Goal: Browse casually: Explore the website without a specific task or goal

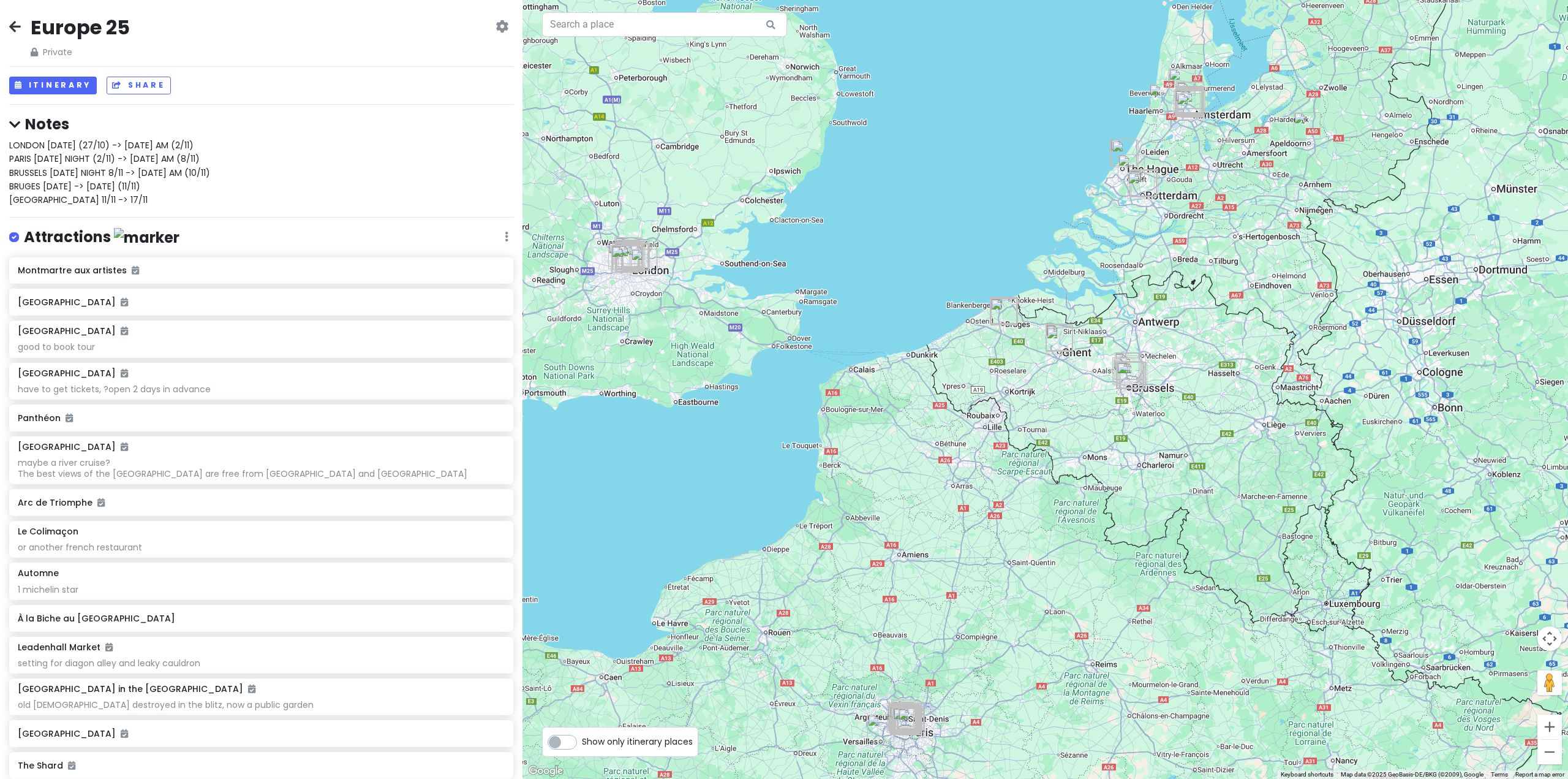
drag, startPoint x: 642, startPoint y: 318, endPoint x: 829, endPoint y: 391, distance: 200.7
click at [832, 396] on div at bounding box center [1044, 389] width 1045 height 779
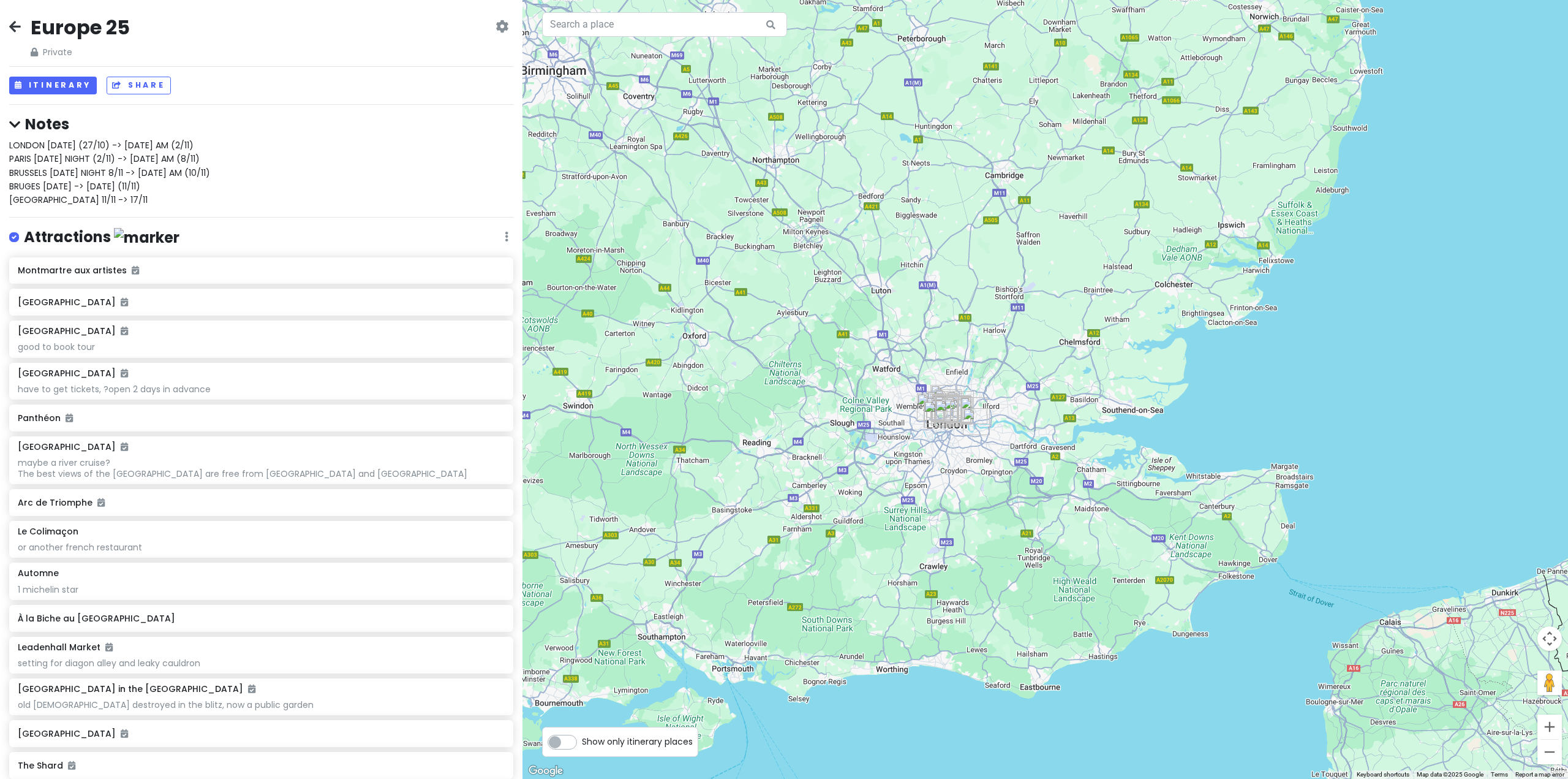
drag, startPoint x: 1264, startPoint y: 404, endPoint x: 1192, endPoint y: 391, distance: 73.2
click at [1193, 391] on div at bounding box center [1044, 389] width 1045 height 779
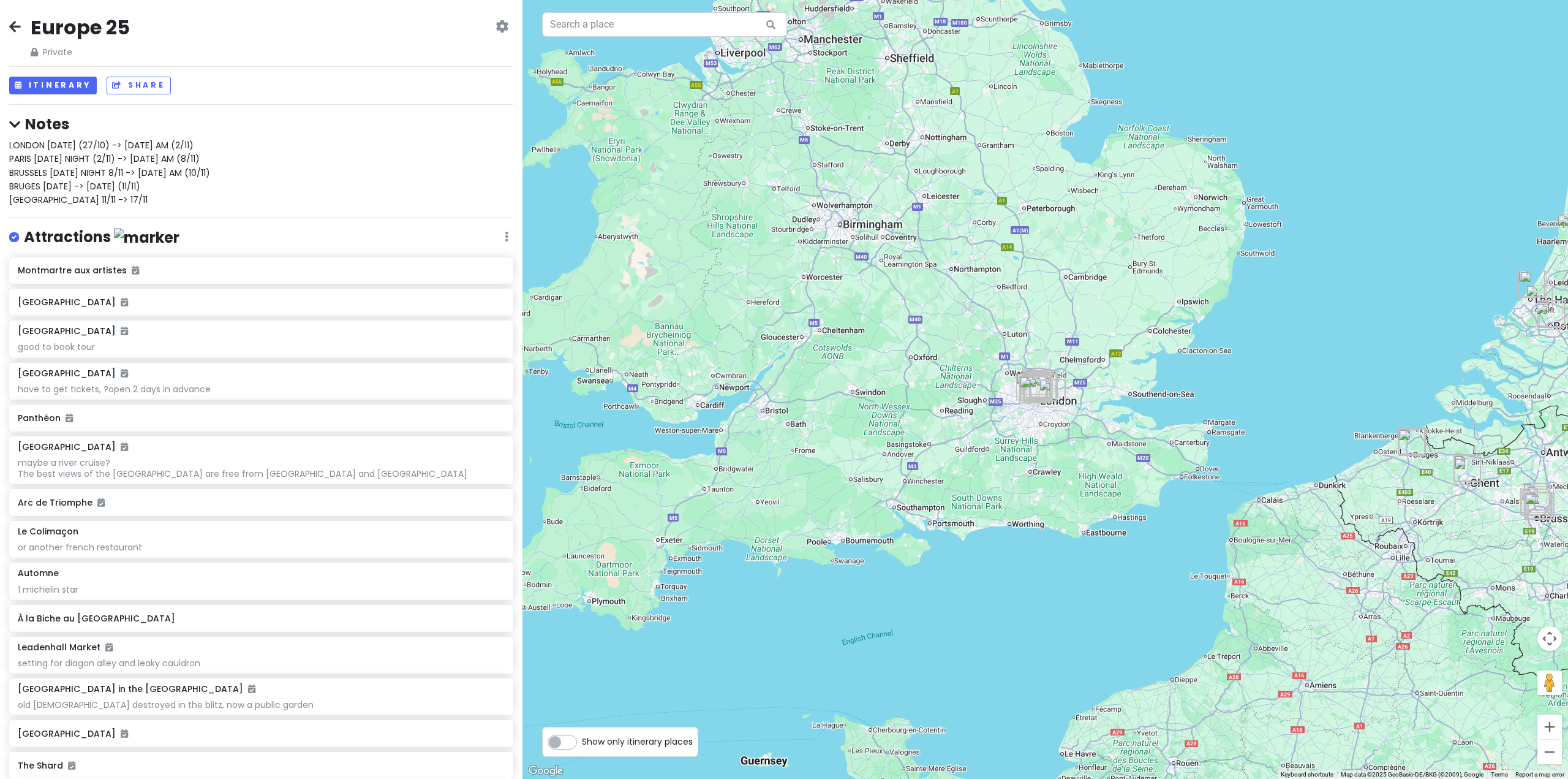
drag, startPoint x: 1348, startPoint y: 429, endPoint x: 1032, endPoint y: 416, distance: 316.3
click at [1233, 419] on div at bounding box center [1044, 389] width 1045 height 779
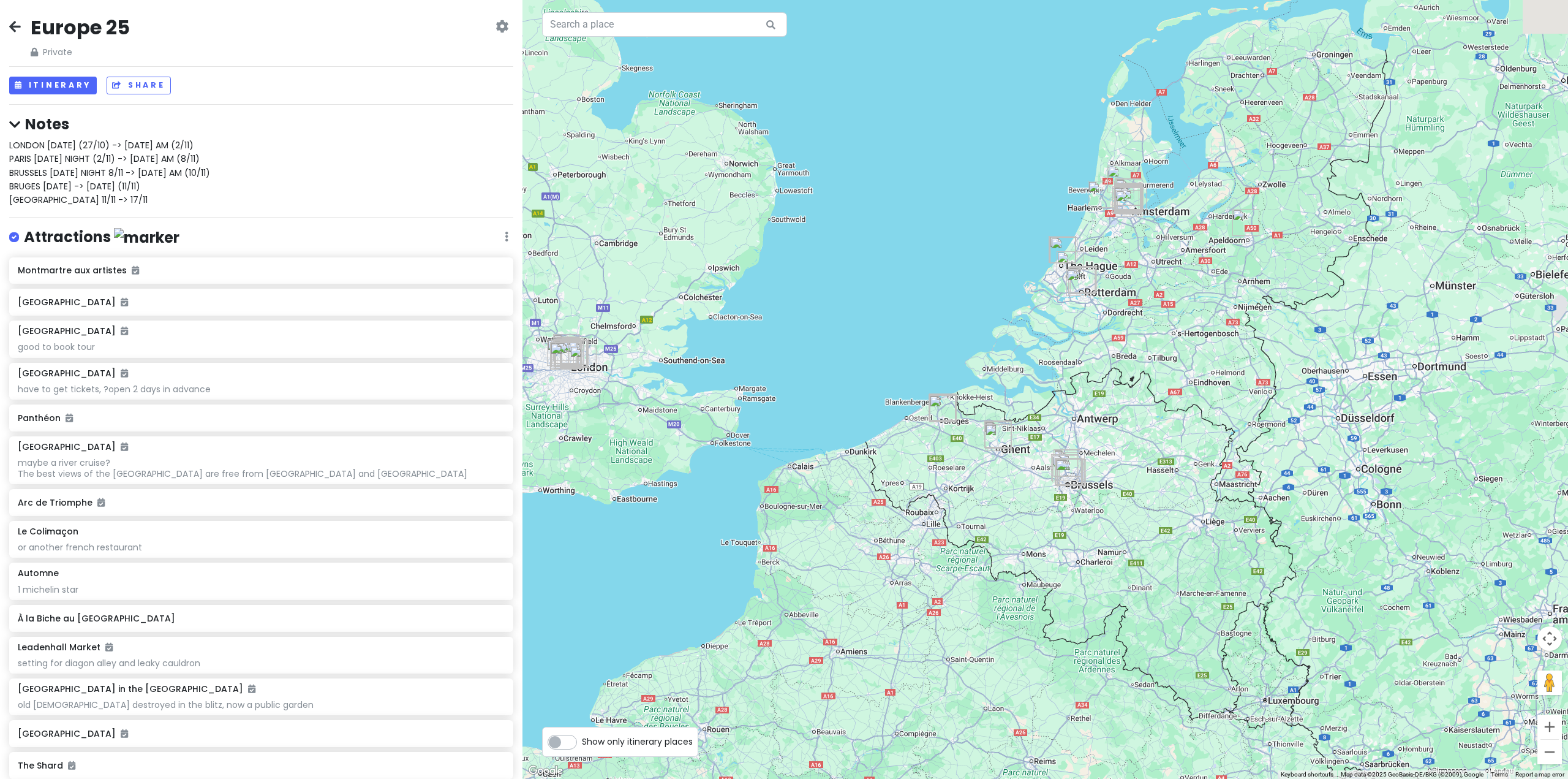
drag, startPoint x: 1192, startPoint y: 411, endPoint x: 809, endPoint y: 367, distance: 385.5
click at [810, 367] on div at bounding box center [1044, 389] width 1045 height 779
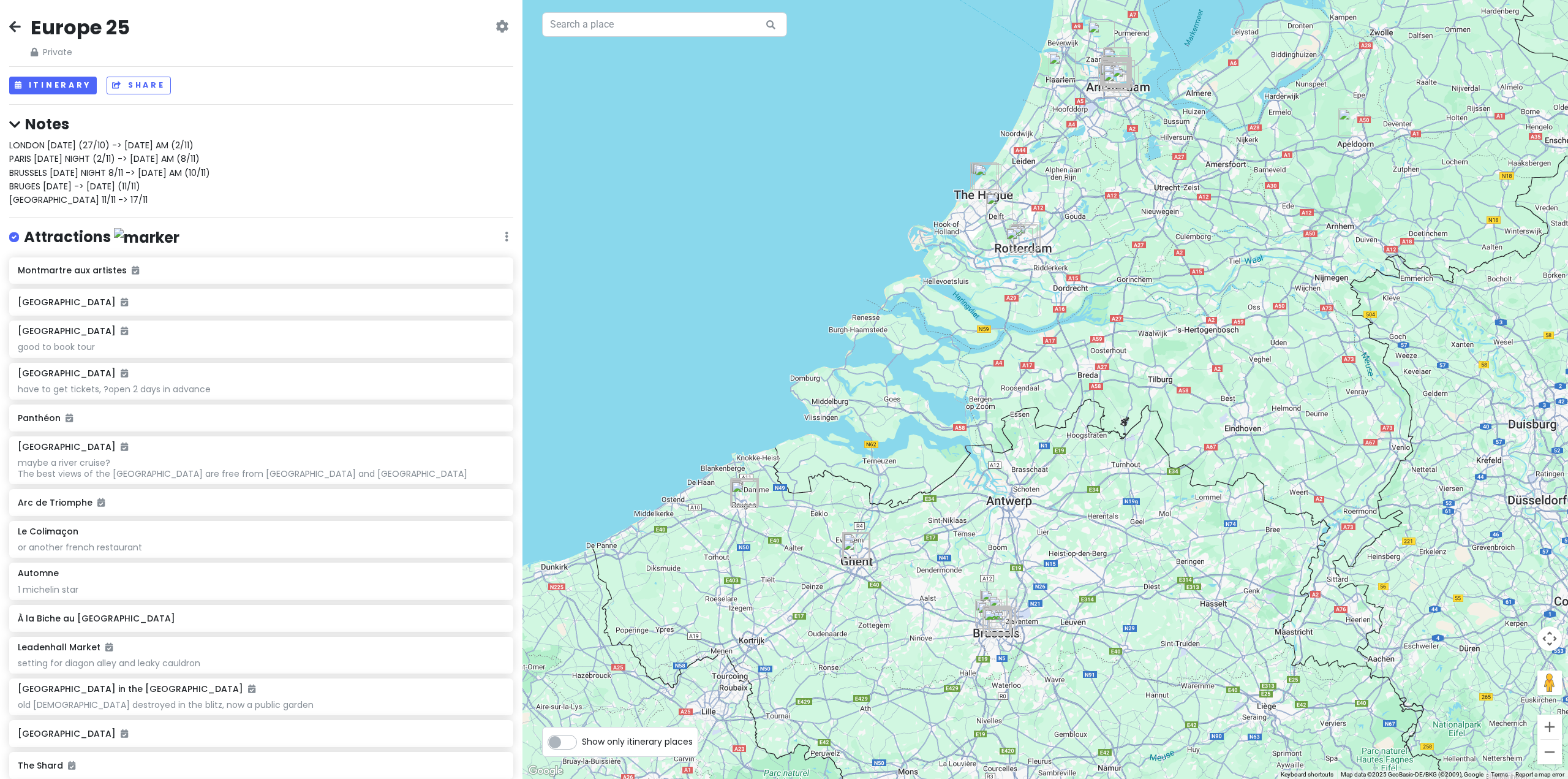
drag, startPoint x: 1029, startPoint y: 231, endPoint x: 1043, endPoint y: 273, distance: 44.3
click at [1042, 273] on div at bounding box center [1044, 389] width 1045 height 779
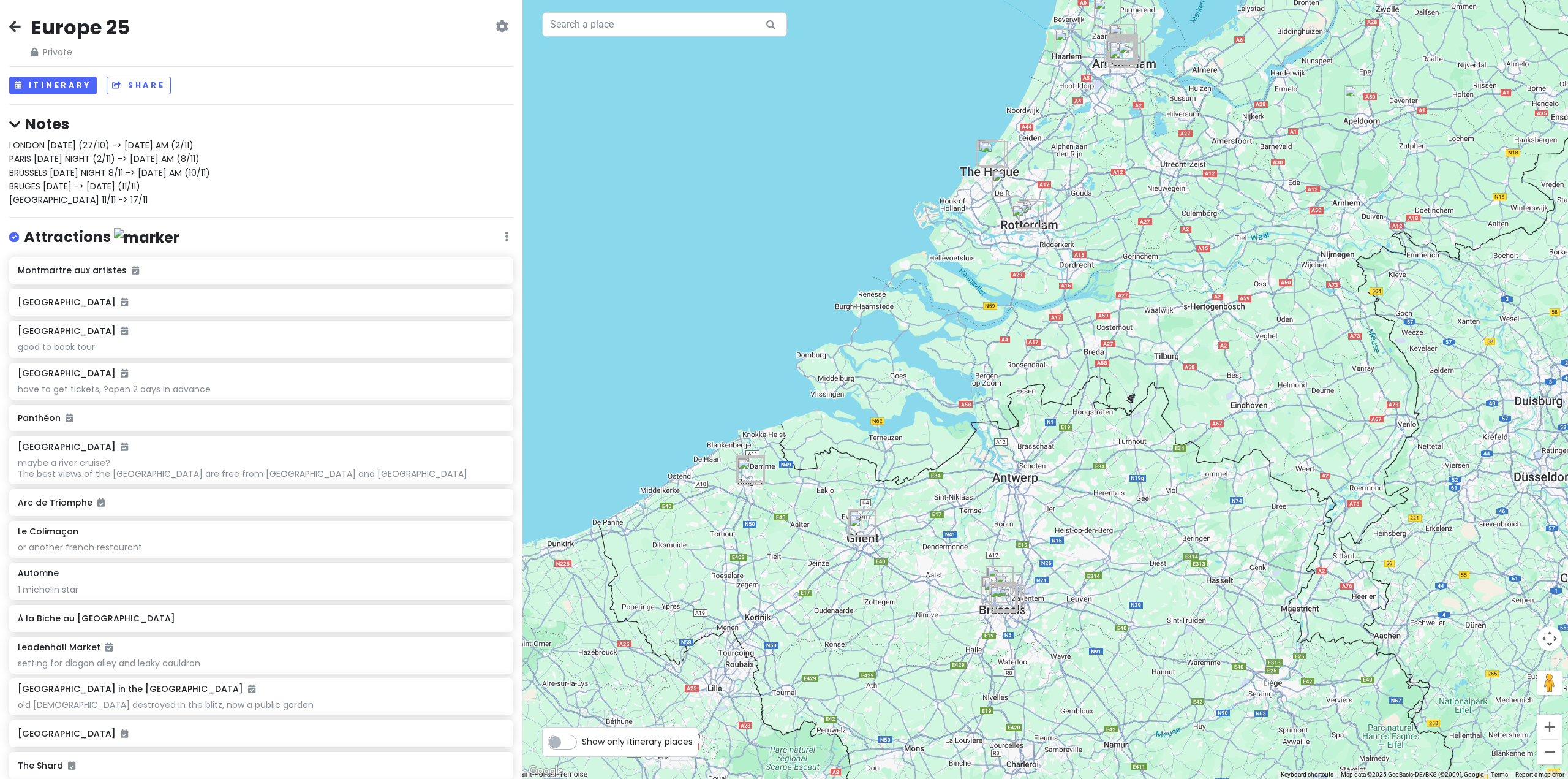
click at [996, 178] on img "Royal Delft" at bounding box center [1005, 183] width 27 height 27
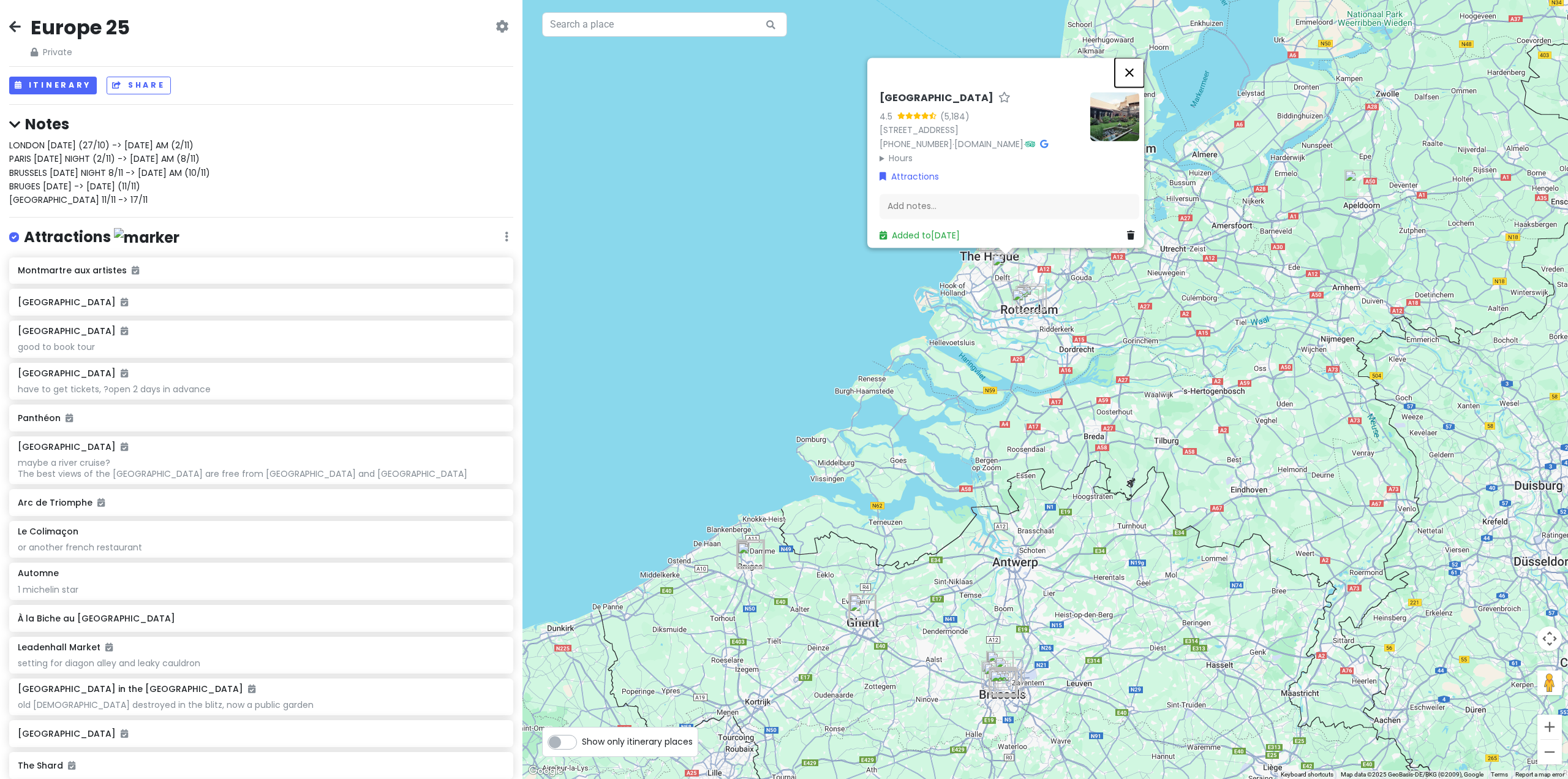
click at [1138, 58] on button "Close" at bounding box center [1129, 72] width 30 height 30
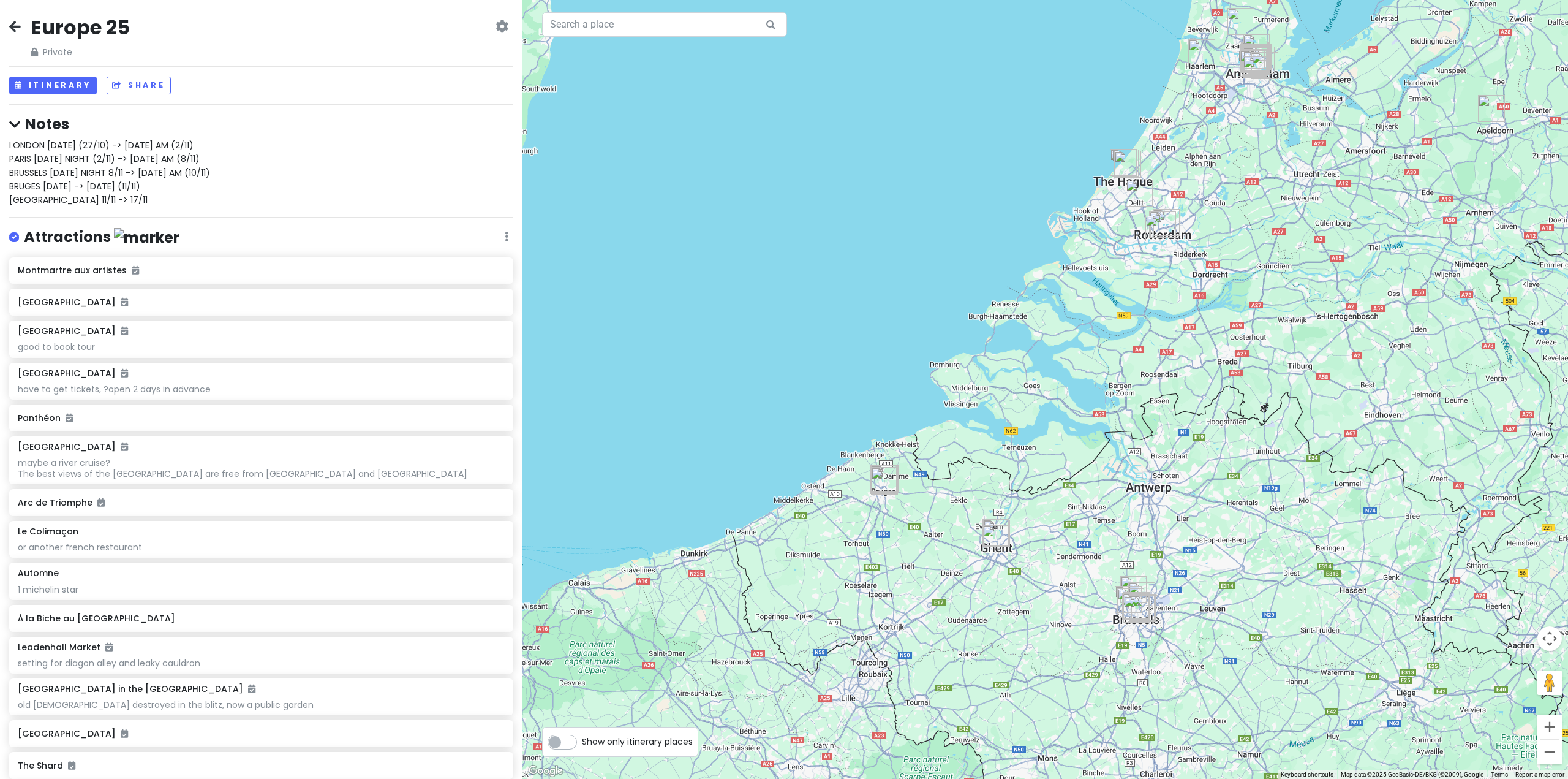
drag, startPoint x: 1062, startPoint y: 312, endPoint x: 1186, endPoint y: 215, distance: 157.4
click at [1186, 215] on div at bounding box center [1044, 389] width 1045 height 779
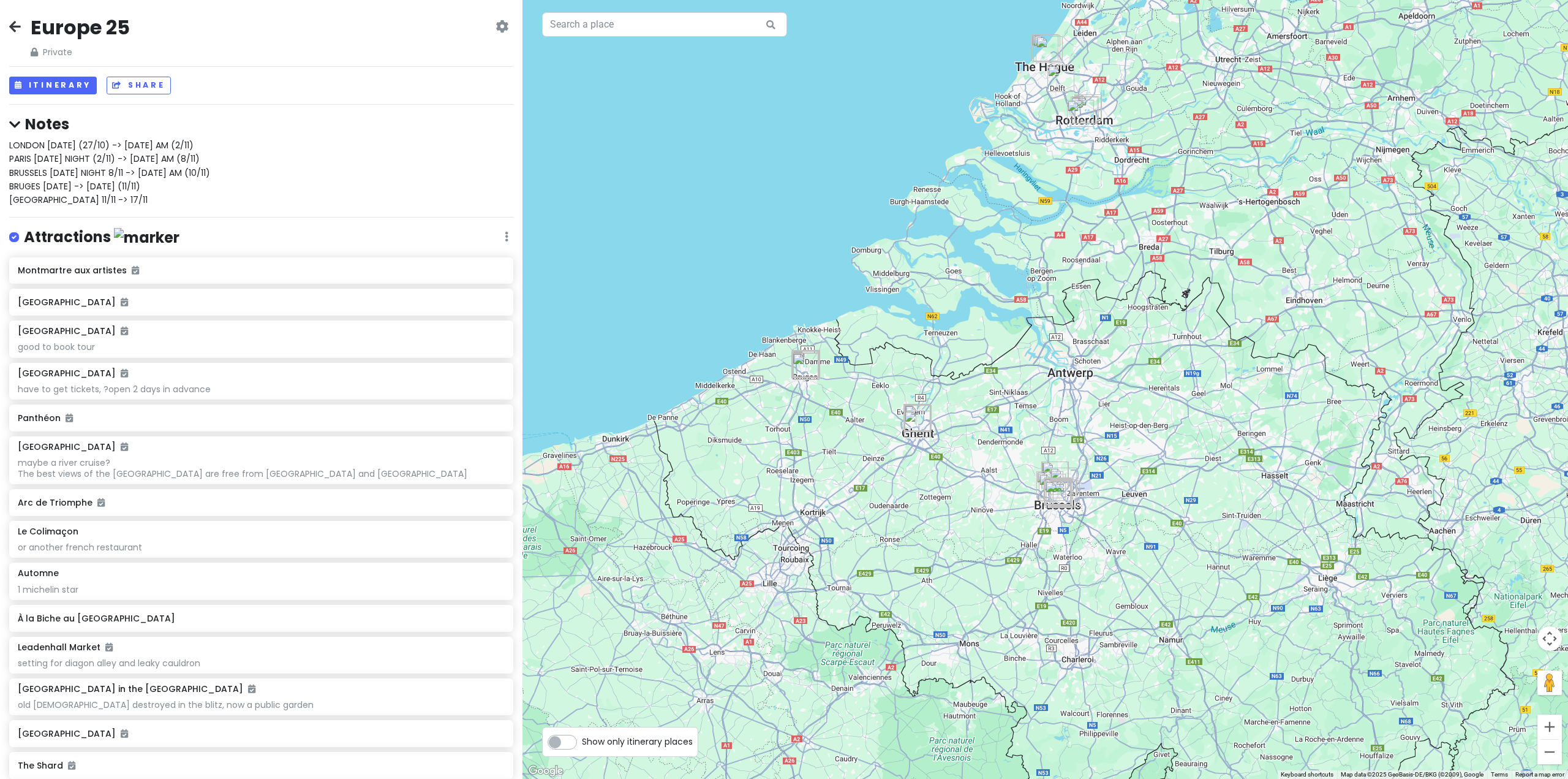
drag, startPoint x: 1207, startPoint y: 391, endPoint x: 1144, endPoint y: 321, distance: 94.2
click at [1146, 322] on div at bounding box center [1044, 389] width 1045 height 779
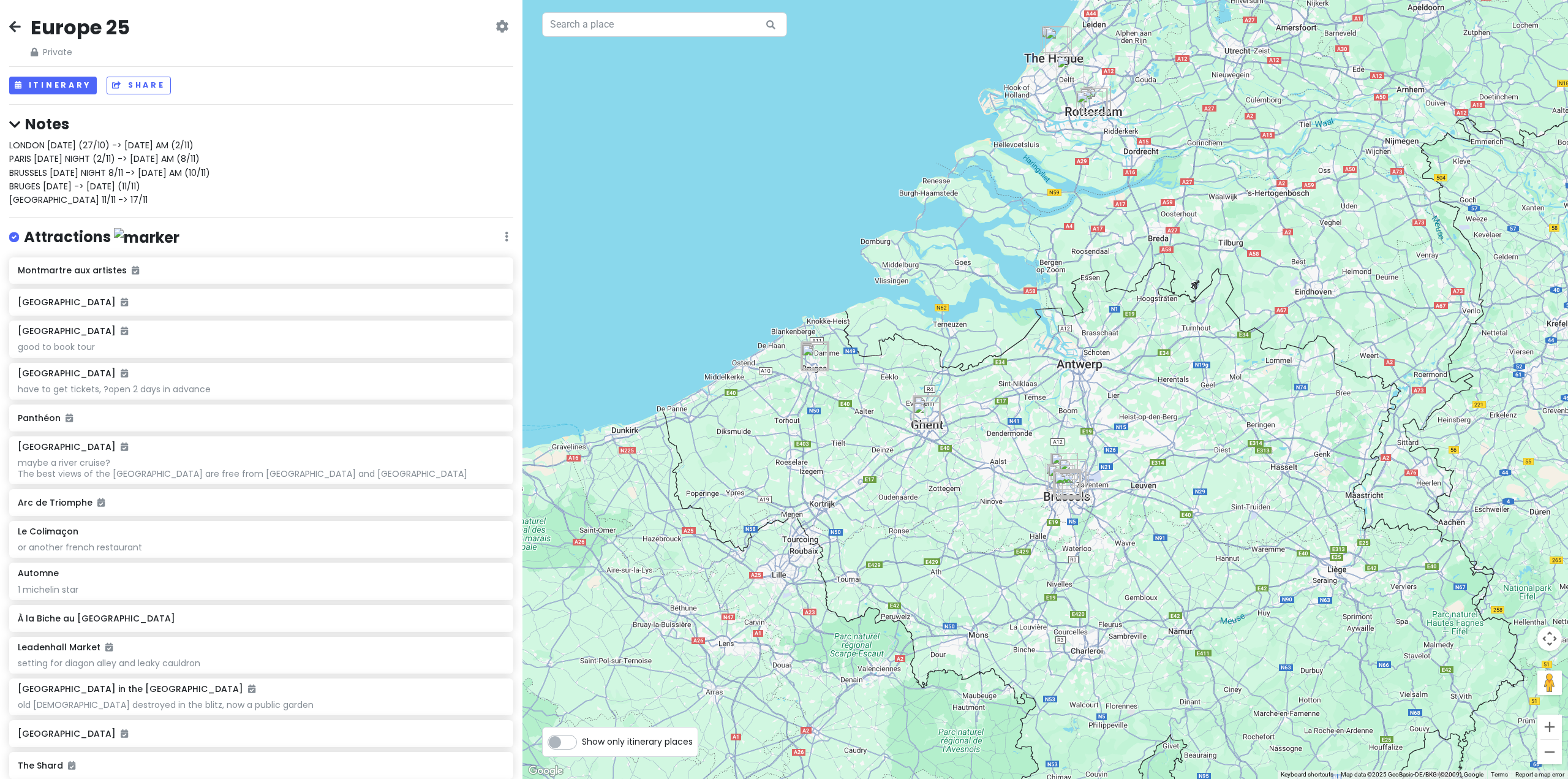
drag, startPoint x: 1124, startPoint y: 315, endPoint x: 1231, endPoint y: 311, distance: 107.1
click at [1231, 311] on div at bounding box center [1044, 389] width 1045 height 779
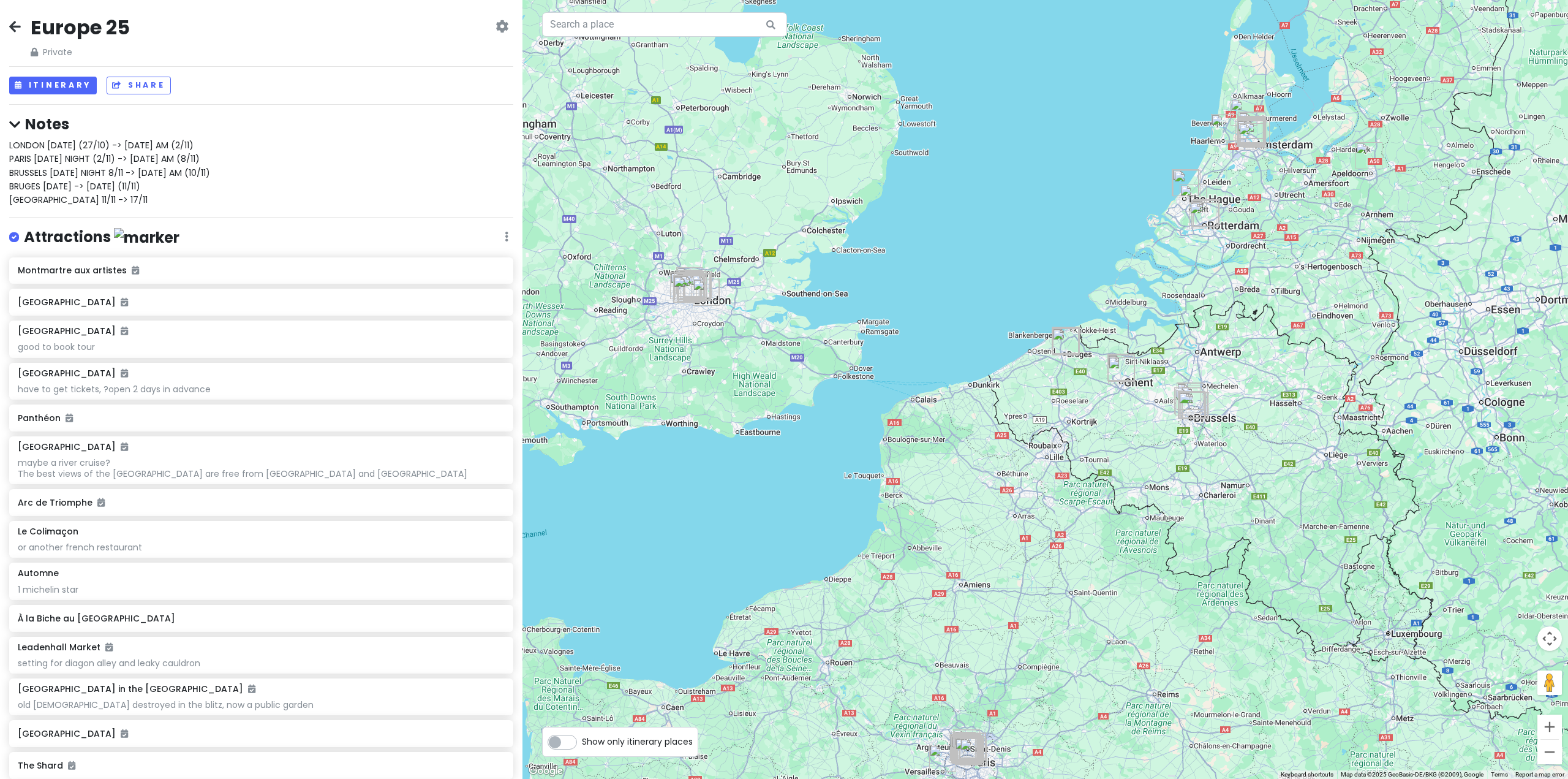
drag, startPoint x: 1124, startPoint y: 358, endPoint x: 1106, endPoint y: 370, distance: 21.6
click at [1106, 370] on div at bounding box center [1044, 389] width 1045 height 779
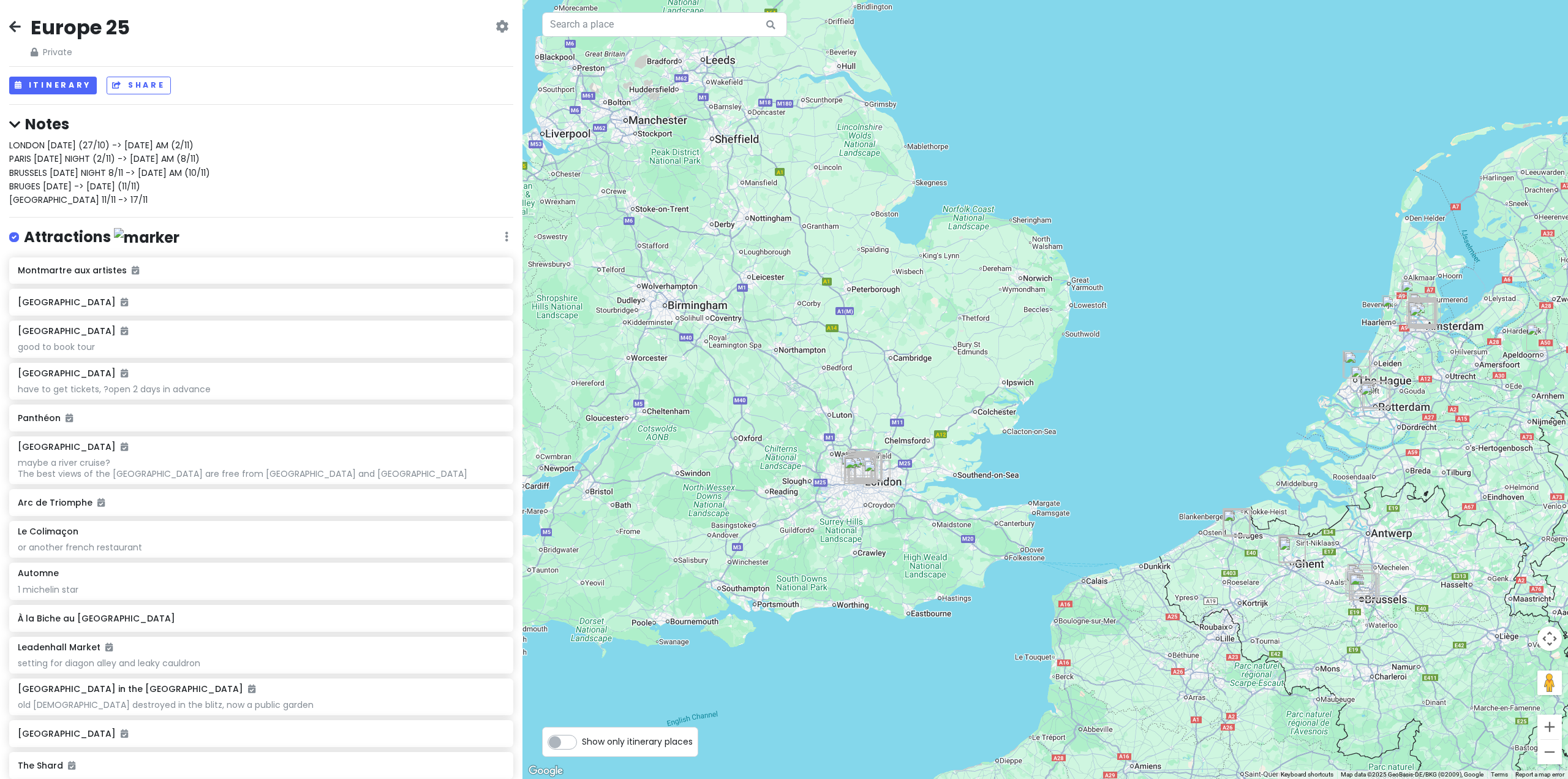
drag, startPoint x: 982, startPoint y: 309, endPoint x: 1163, endPoint y: 506, distance: 267.5
click at [1163, 506] on div at bounding box center [1044, 389] width 1045 height 779
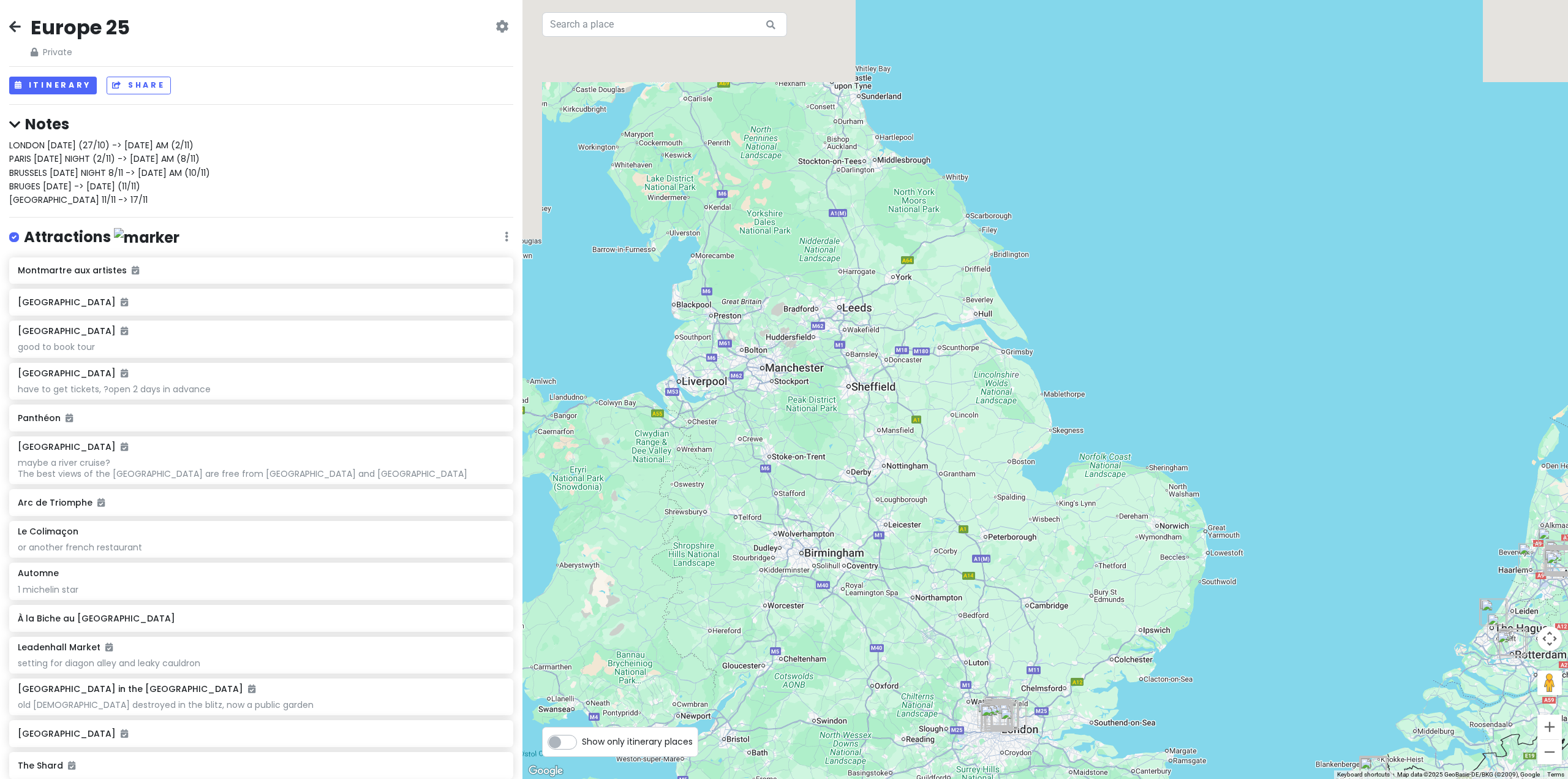
drag, startPoint x: 1058, startPoint y: 418, endPoint x: 1188, endPoint y: 649, distance: 265.1
click at [1188, 649] on div at bounding box center [1044, 389] width 1045 height 779
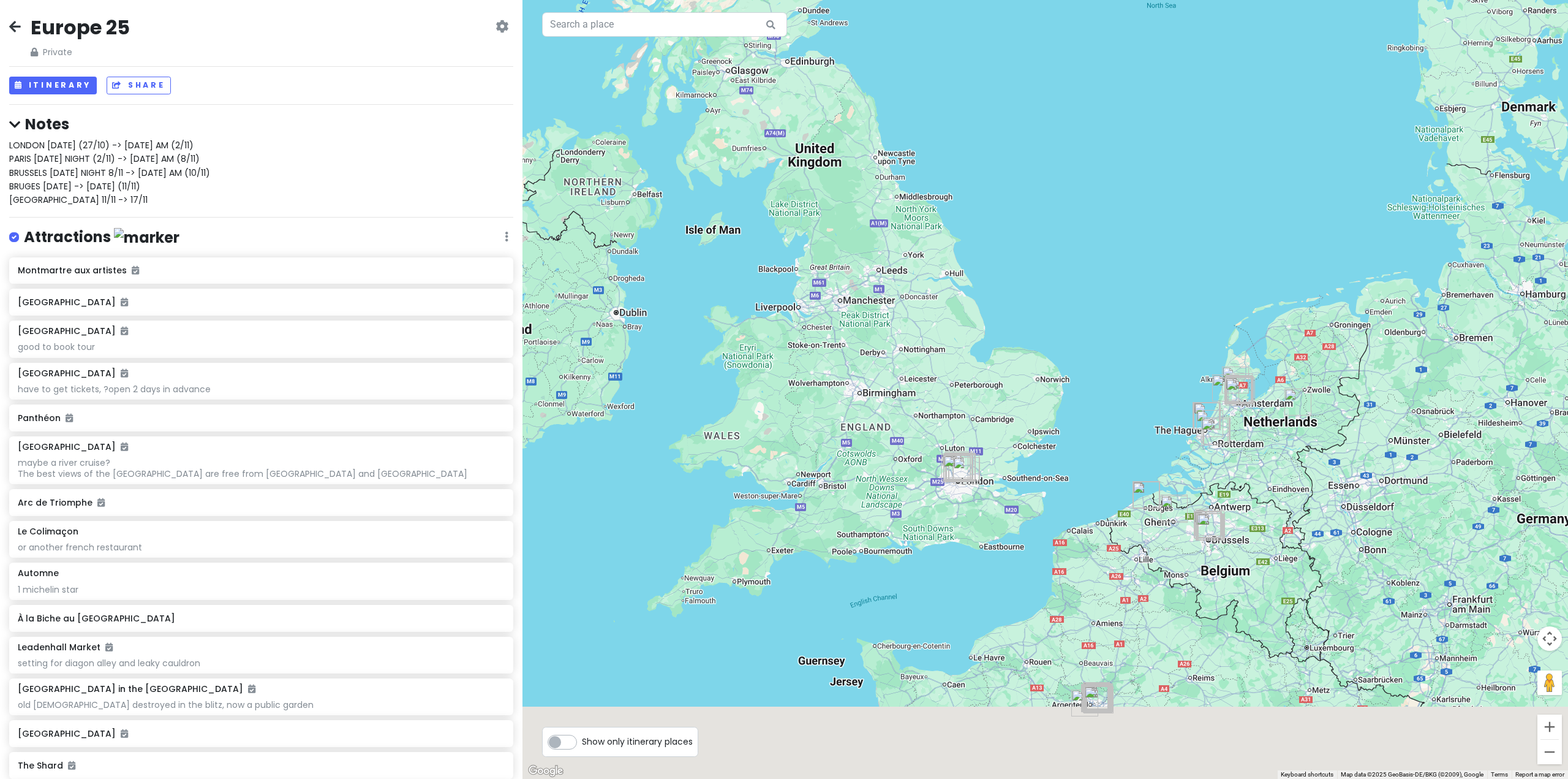
drag, startPoint x: 1119, startPoint y: 466, endPoint x: 977, endPoint y: 276, distance: 237.2
click at [978, 277] on div at bounding box center [1044, 389] width 1045 height 779
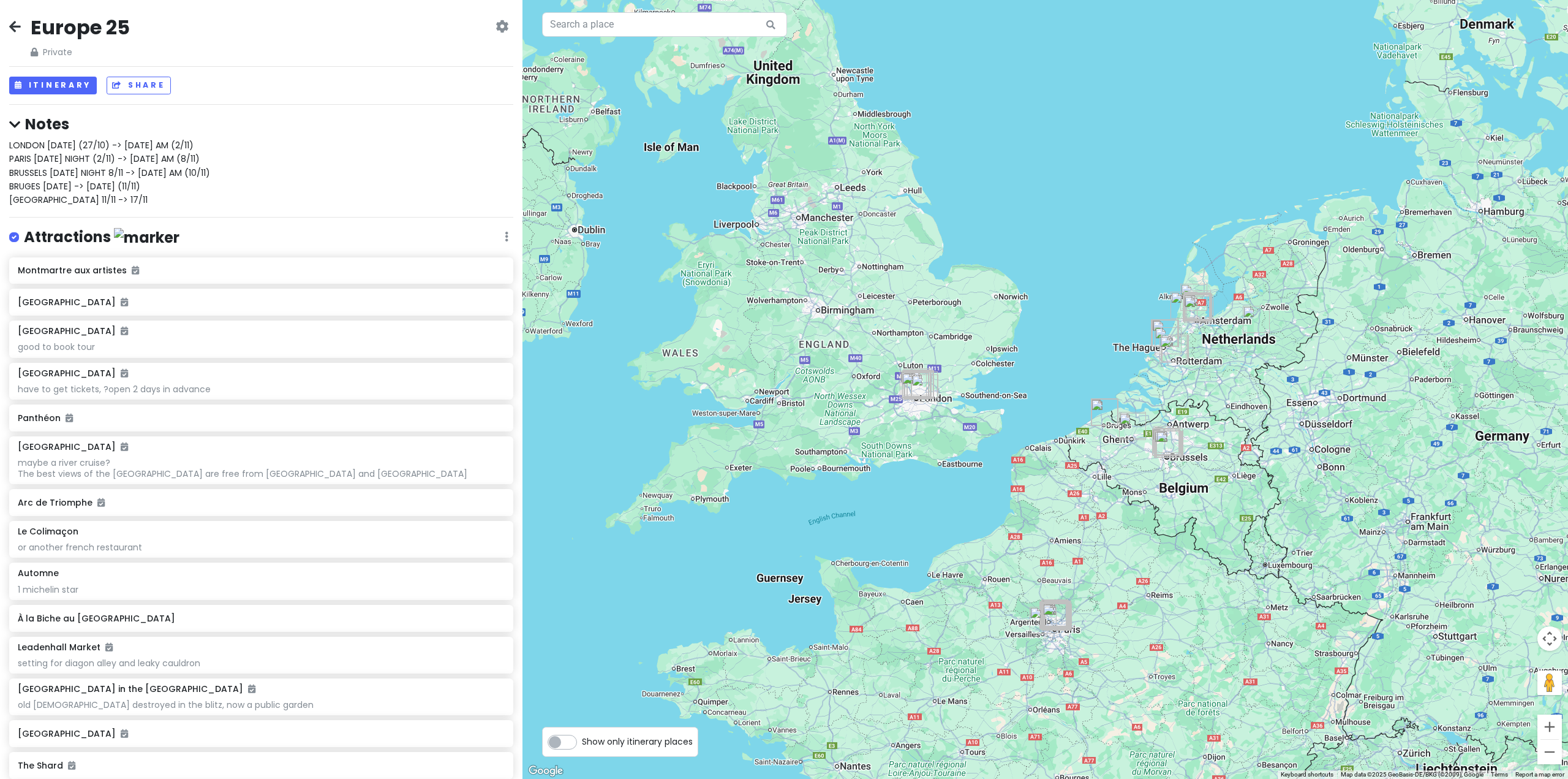
drag, startPoint x: 1118, startPoint y: 376, endPoint x: 1137, endPoint y: 365, distance: 22.0
click at [1137, 365] on div at bounding box center [1044, 389] width 1045 height 779
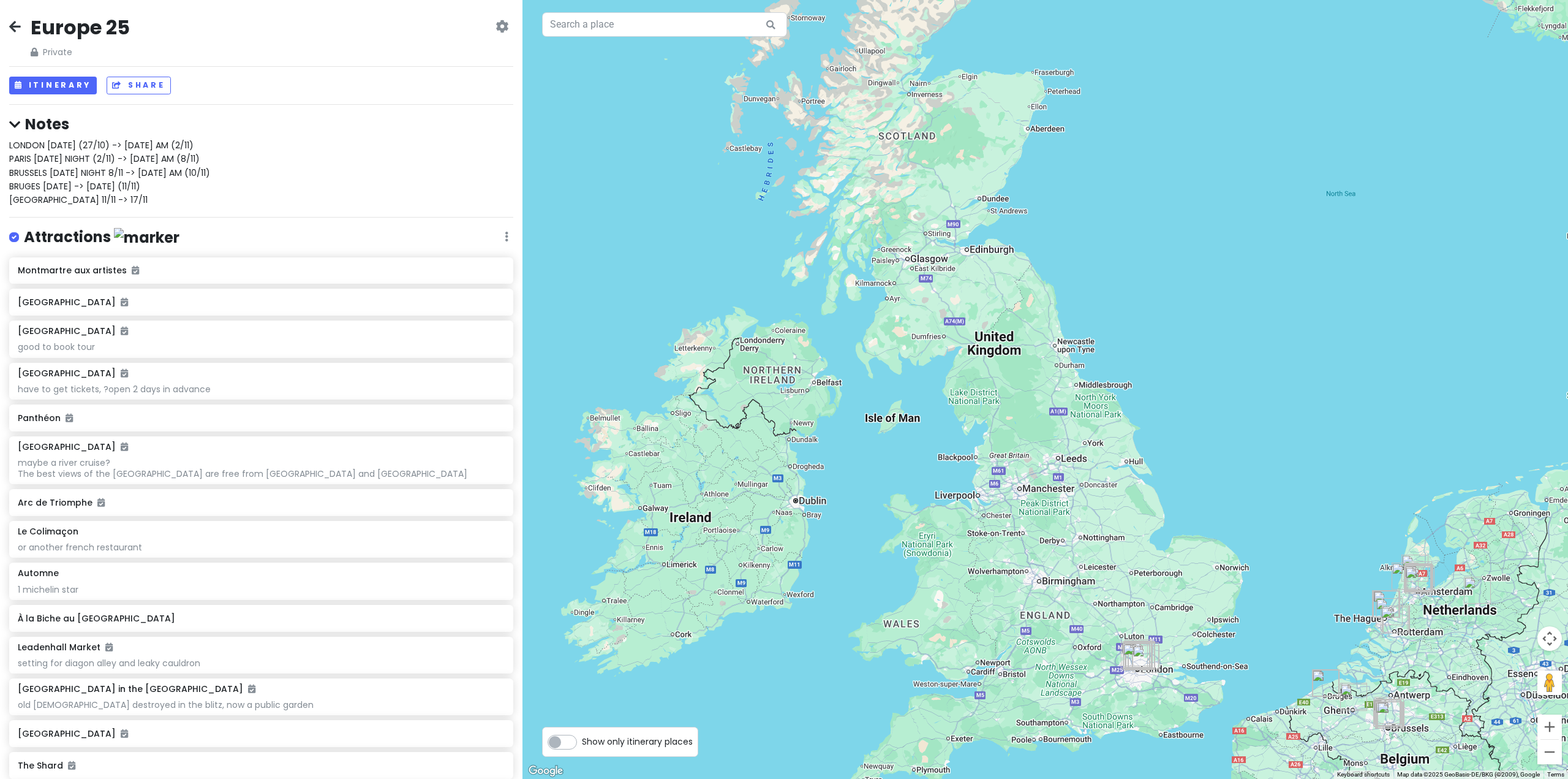
drag, startPoint x: 806, startPoint y: 313, endPoint x: 1070, endPoint y: 662, distance: 437.6
click at [1070, 667] on div at bounding box center [1044, 389] width 1045 height 779
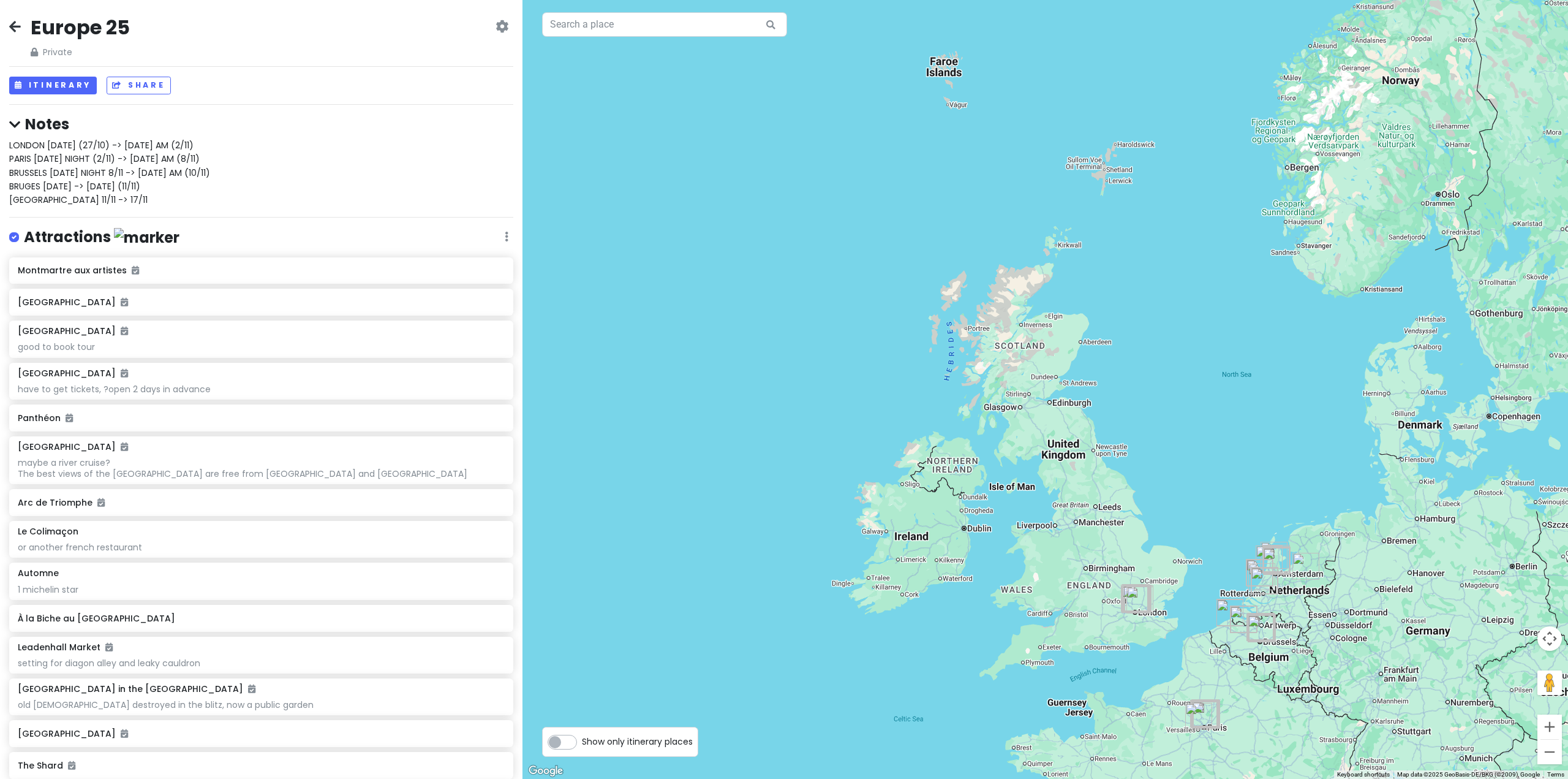
drag, startPoint x: 1096, startPoint y: 403, endPoint x: 1115, endPoint y: 485, distance: 84.2
click at [1121, 485] on div at bounding box center [1044, 389] width 1045 height 779
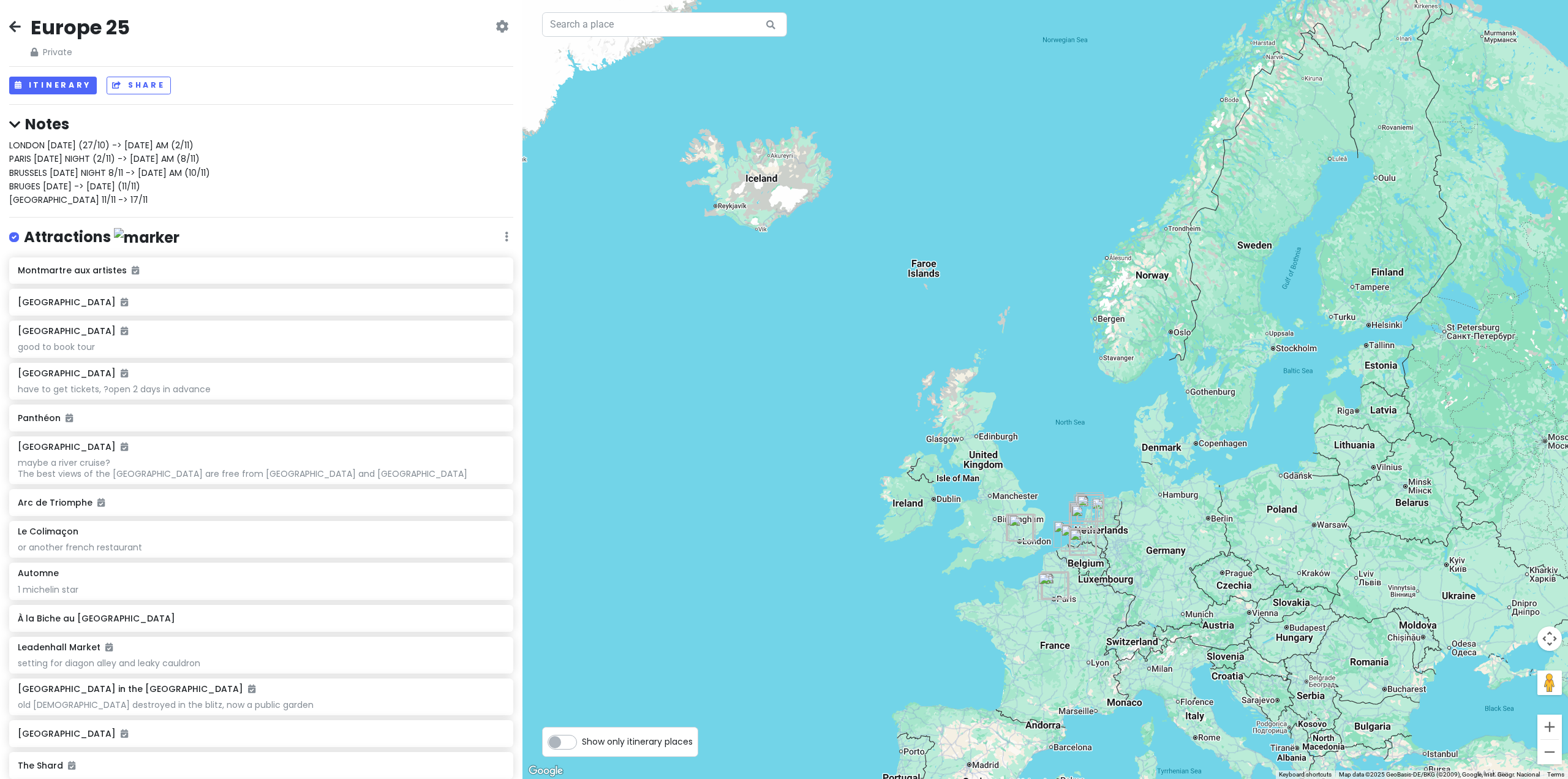
drag, startPoint x: 1072, startPoint y: 427, endPoint x: 955, endPoint y: 348, distance: 141.2
click at [955, 348] on div at bounding box center [1044, 389] width 1045 height 779
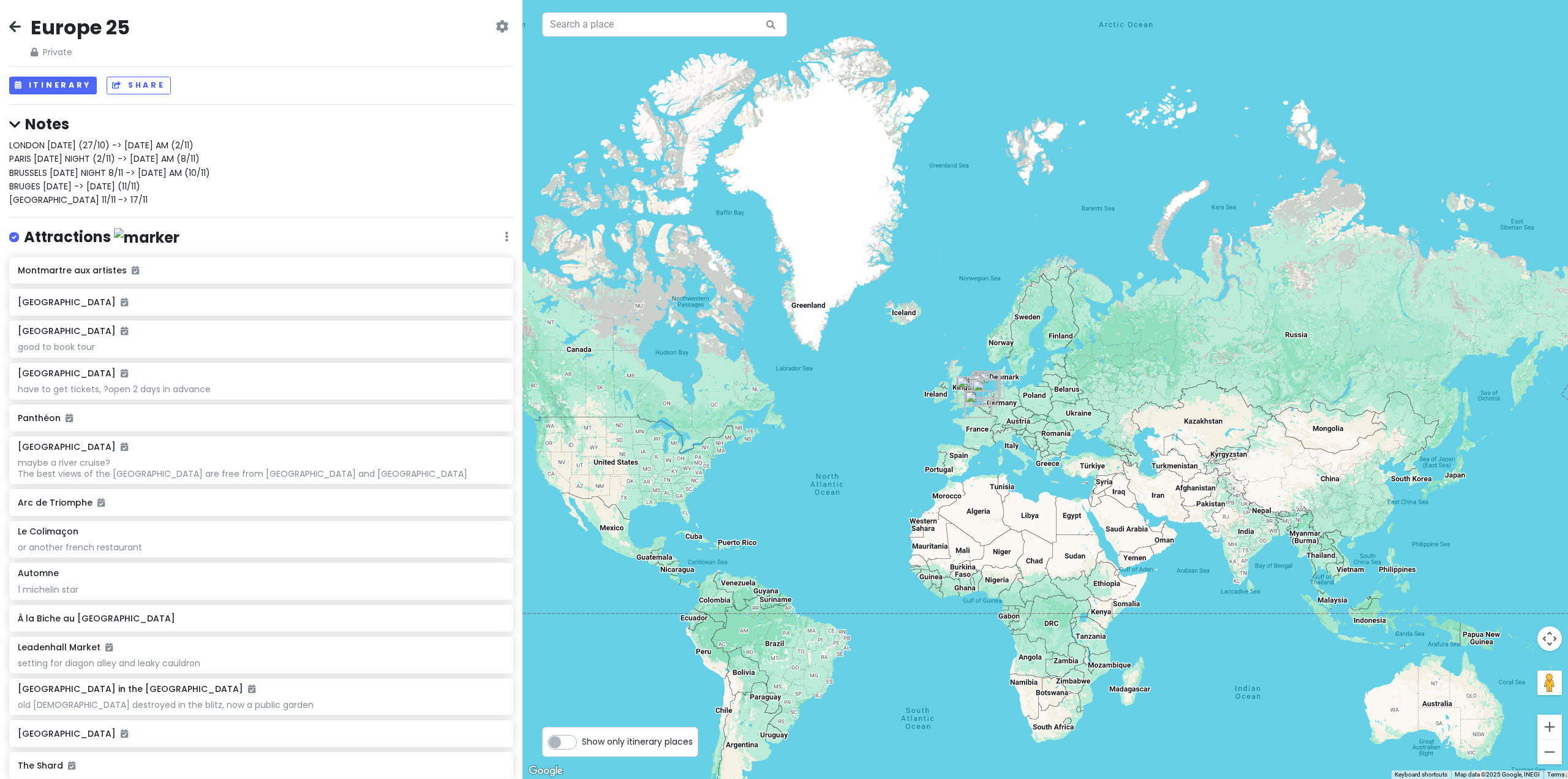
click at [829, 449] on div at bounding box center [1044, 389] width 1045 height 779
click at [1064, 533] on div at bounding box center [1044, 389] width 1045 height 779
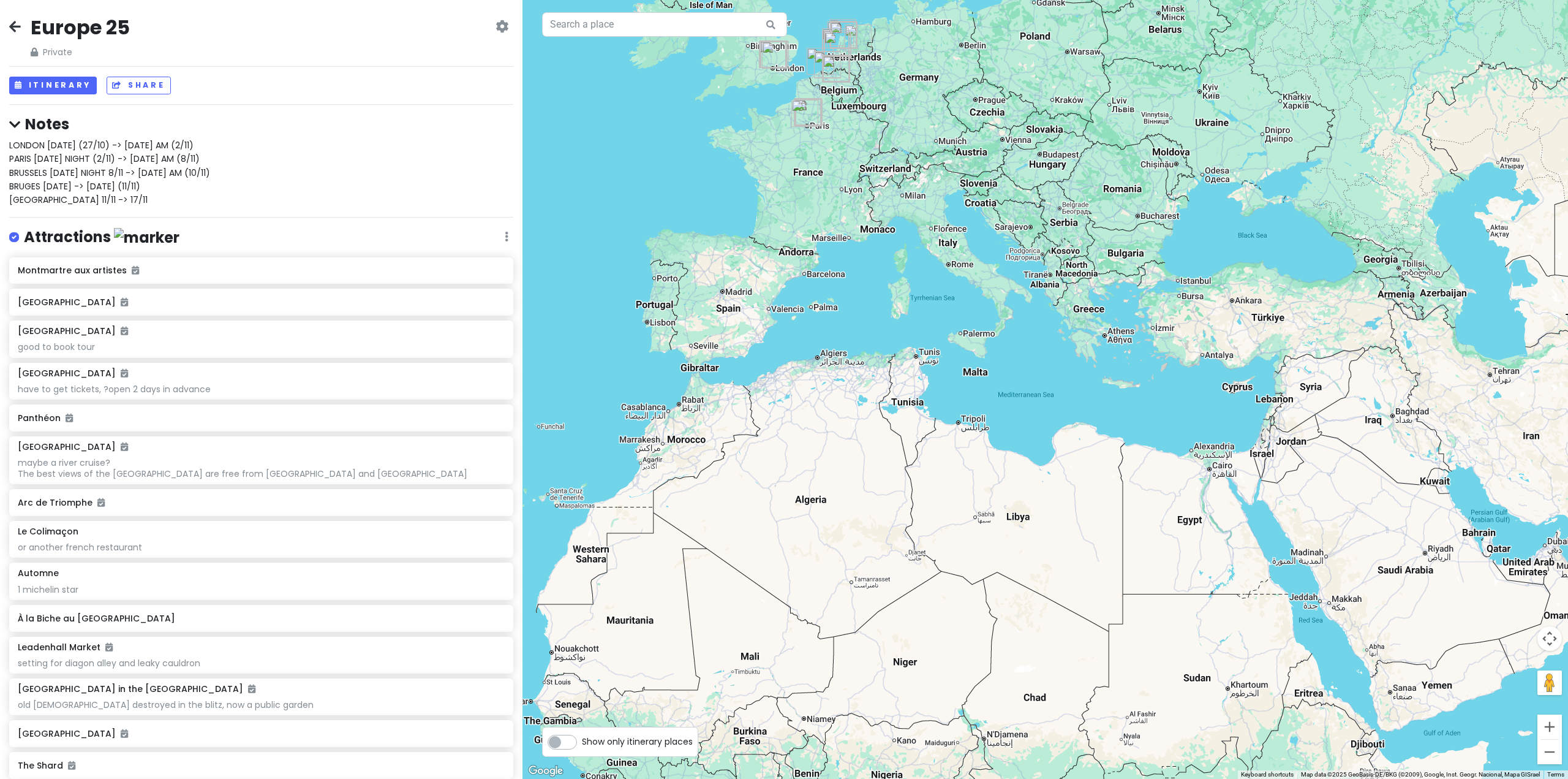
drag, startPoint x: 931, startPoint y: 409, endPoint x: 1001, endPoint y: 605, distance: 208.1
click at [1001, 605] on div at bounding box center [1044, 389] width 1045 height 779
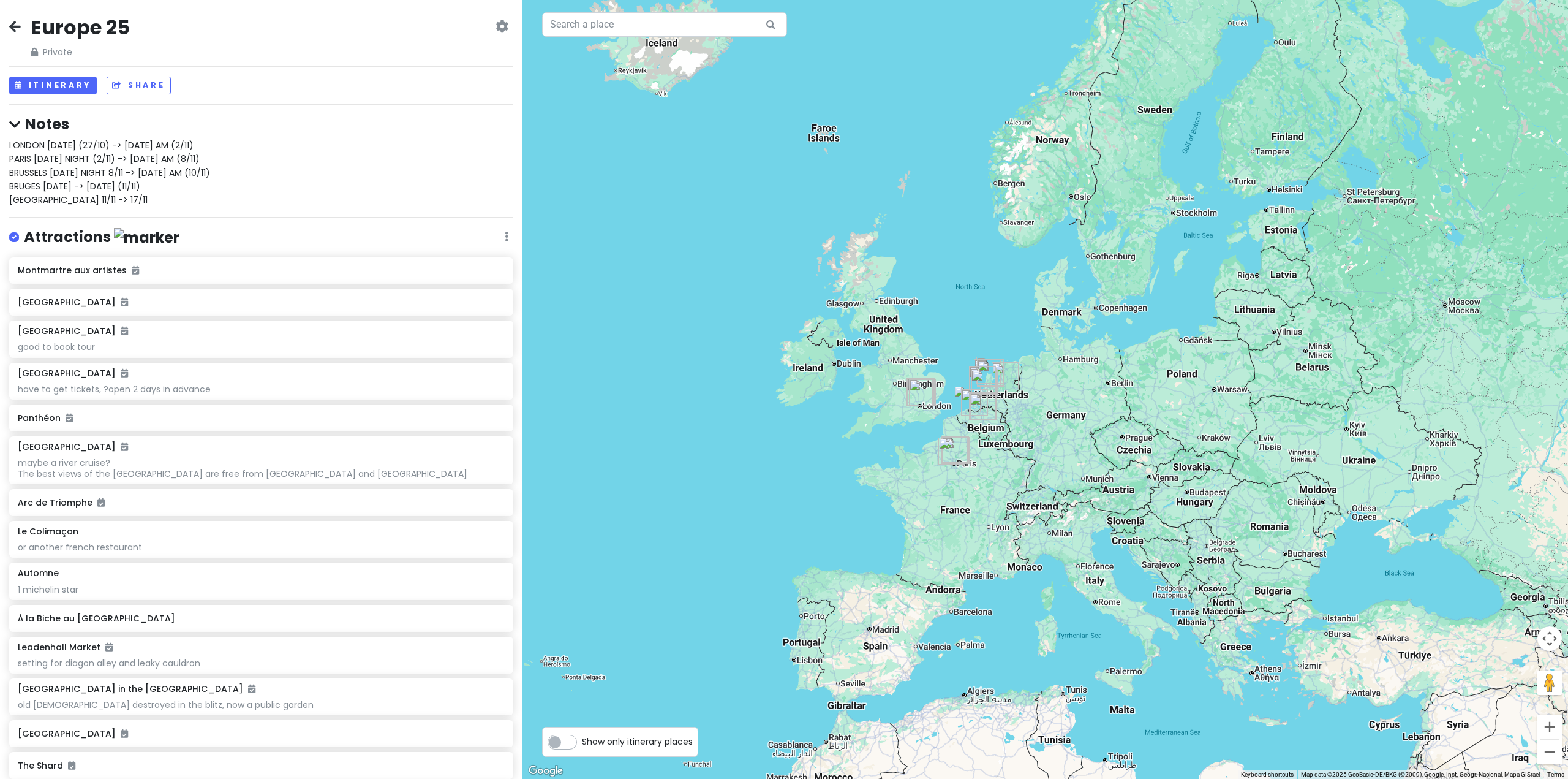
drag, startPoint x: 1040, startPoint y: 474, endPoint x: 1093, endPoint y: 577, distance: 115.8
click at [1093, 577] on div at bounding box center [1044, 389] width 1045 height 779
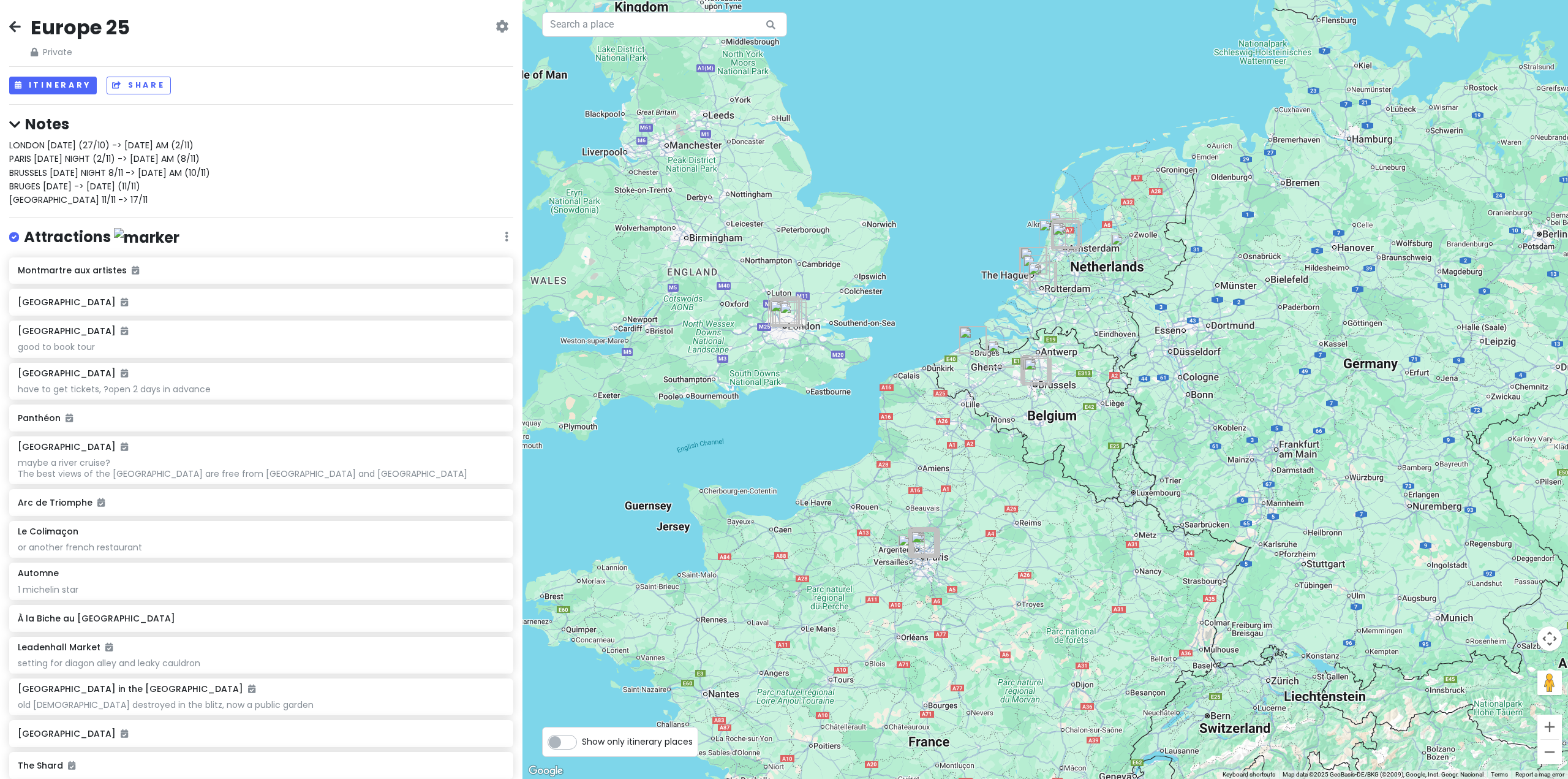
drag, startPoint x: 989, startPoint y: 458, endPoint x: 1042, endPoint y: 618, distance: 168.5
click at [1043, 618] on div at bounding box center [1044, 389] width 1045 height 779
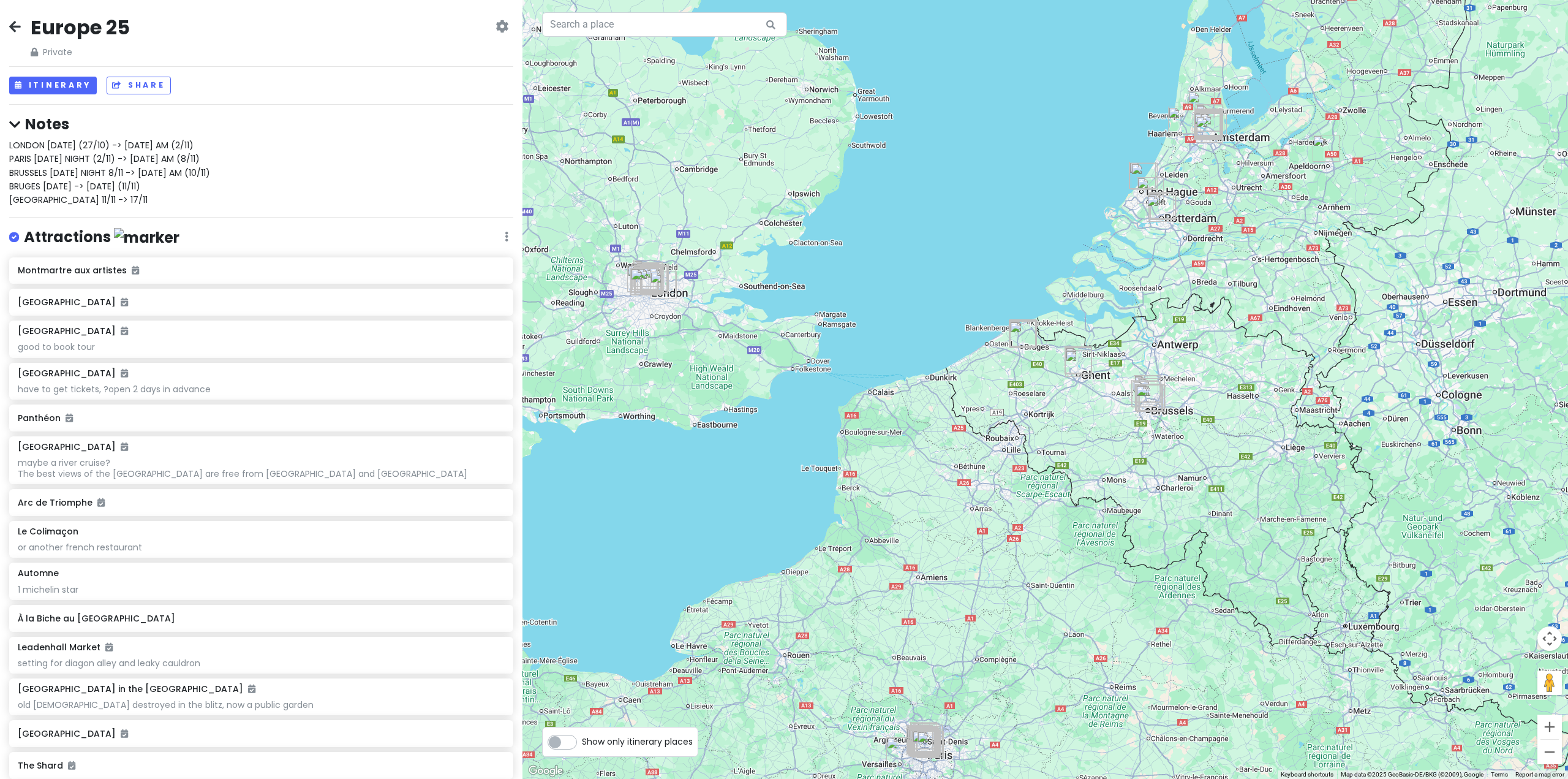
drag, startPoint x: 1140, startPoint y: 642, endPoint x: 1149, endPoint y: 650, distance: 12.0
click at [1149, 650] on div at bounding box center [1044, 389] width 1045 height 779
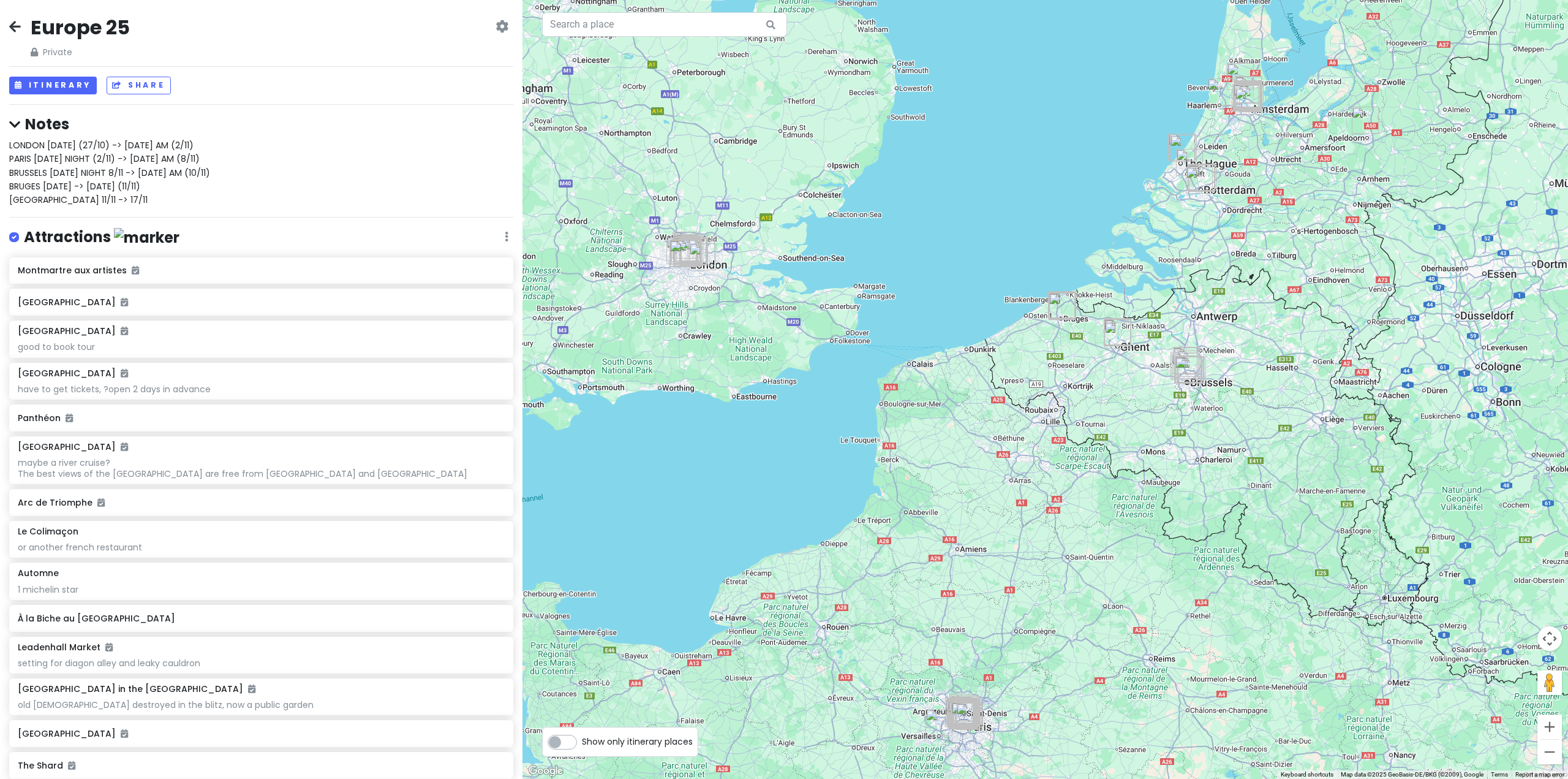
drag, startPoint x: 1141, startPoint y: 569, endPoint x: 1135, endPoint y: 494, distance: 75.2
click at [1135, 494] on div at bounding box center [1044, 389] width 1045 height 779
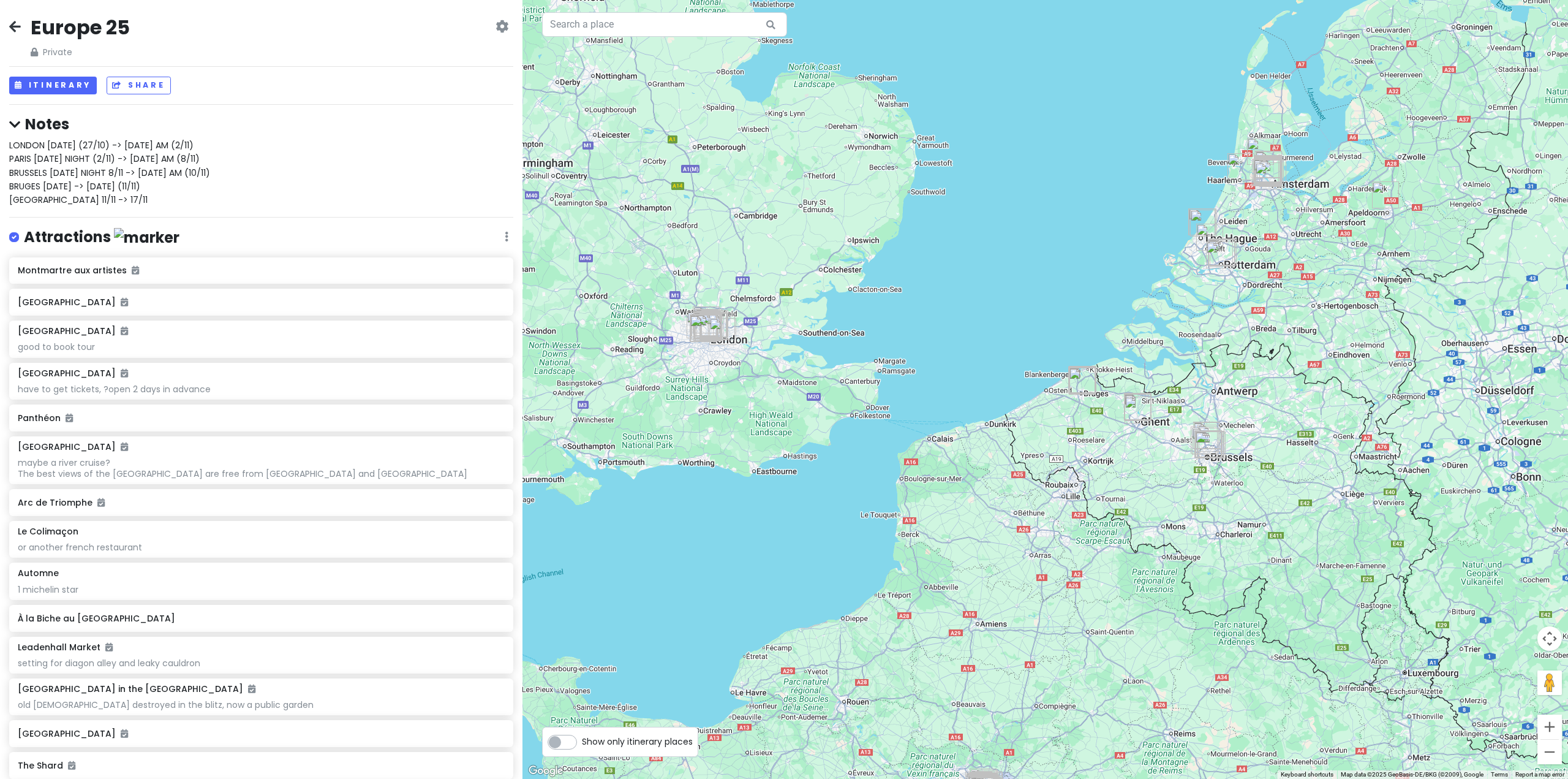
drag, startPoint x: 1135, startPoint y: 505, endPoint x: 1155, endPoint y: 581, distance: 78.6
click at [1155, 581] on div at bounding box center [1044, 389] width 1045 height 779
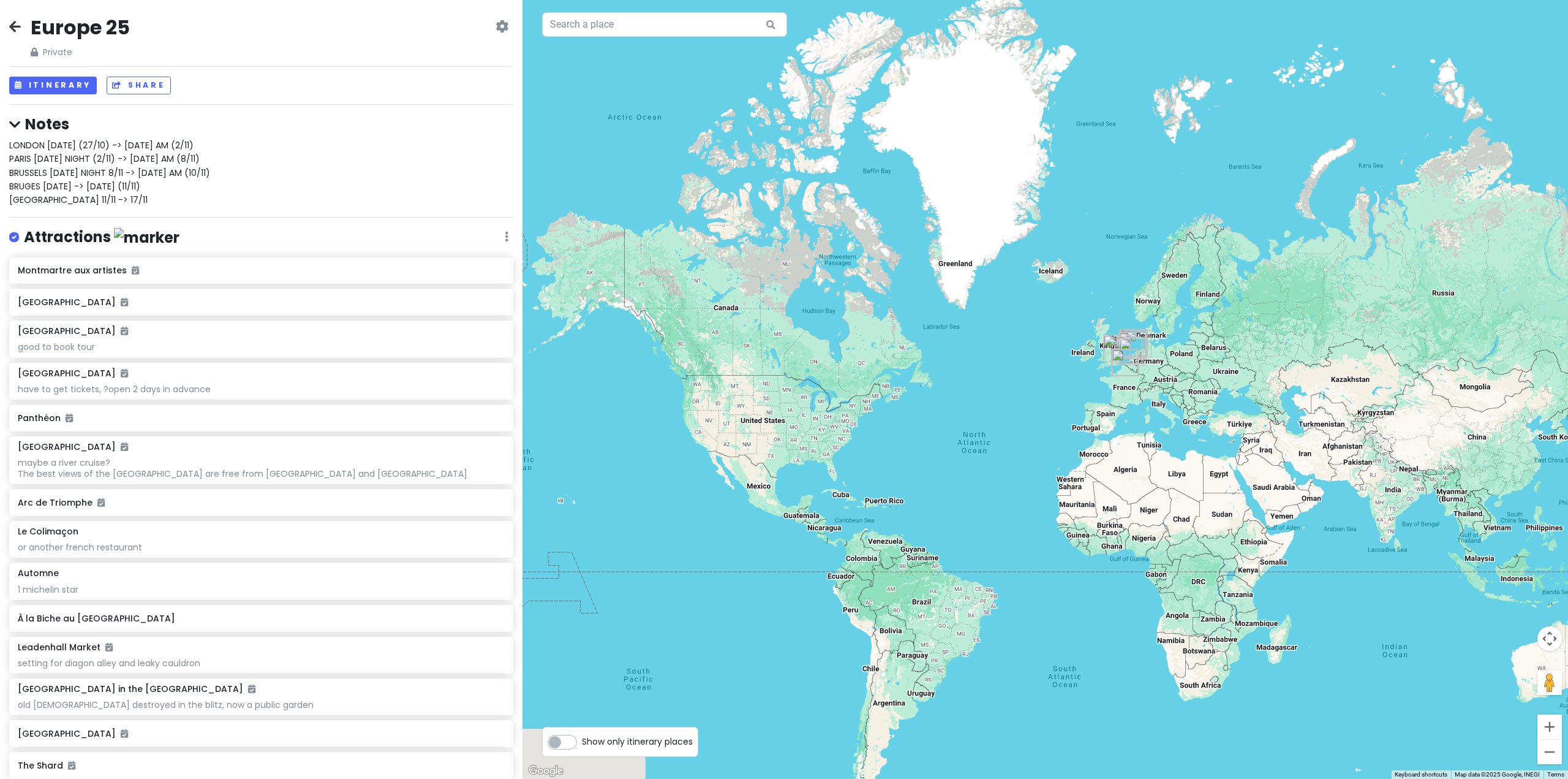
drag, startPoint x: 1253, startPoint y: 617, endPoint x: 1188, endPoint y: 396, distance: 230.4
click at [1188, 397] on div at bounding box center [1044, 389] width 1045 height 779
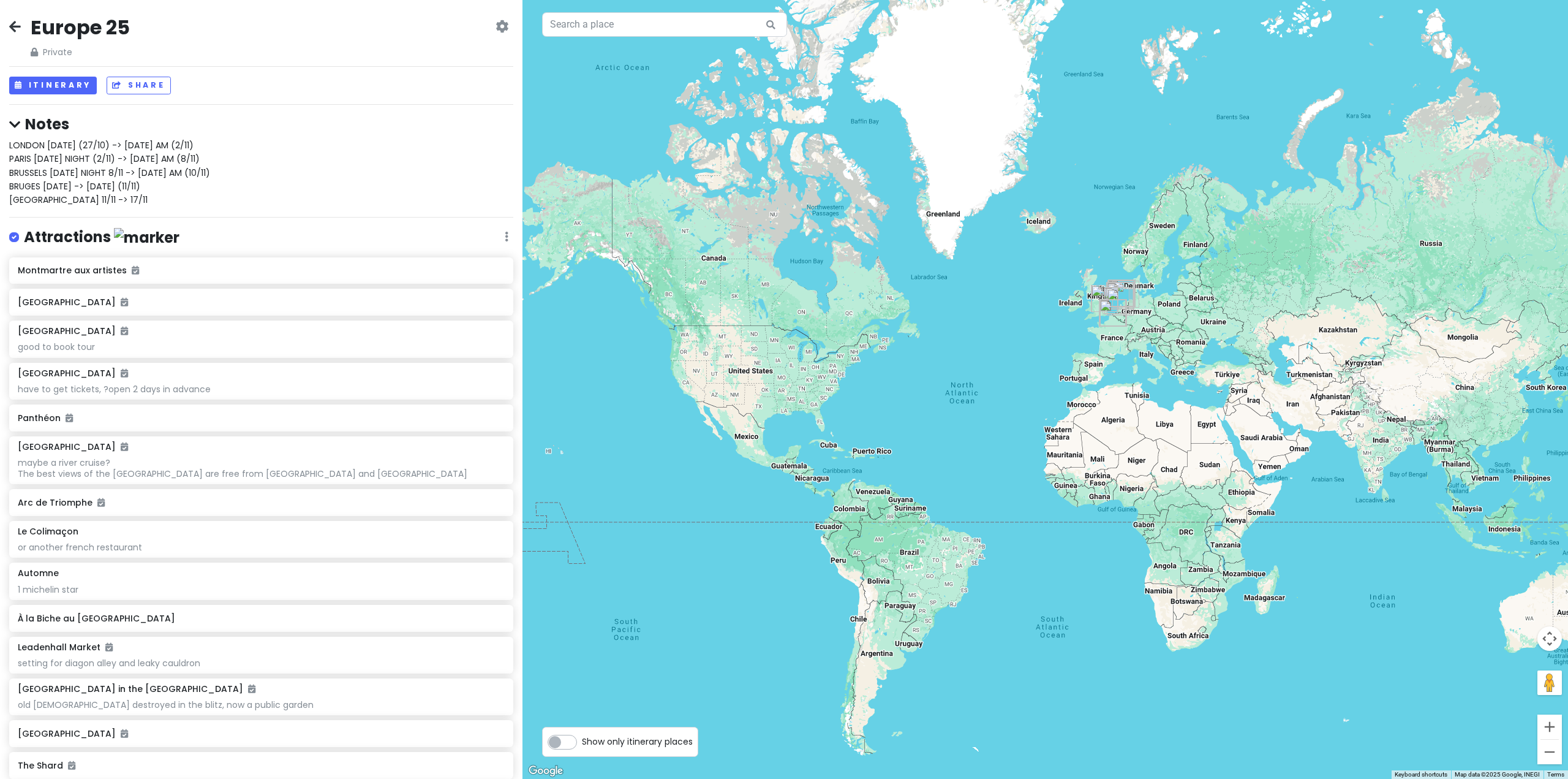
drag, startPoint x: 1221, startPoint y: 518, endPoint x: 1228, endPoint y: 538, distance: 21.2
click at [1227, 536] on div at bounding box center [1044, 389] width 1045 height 779
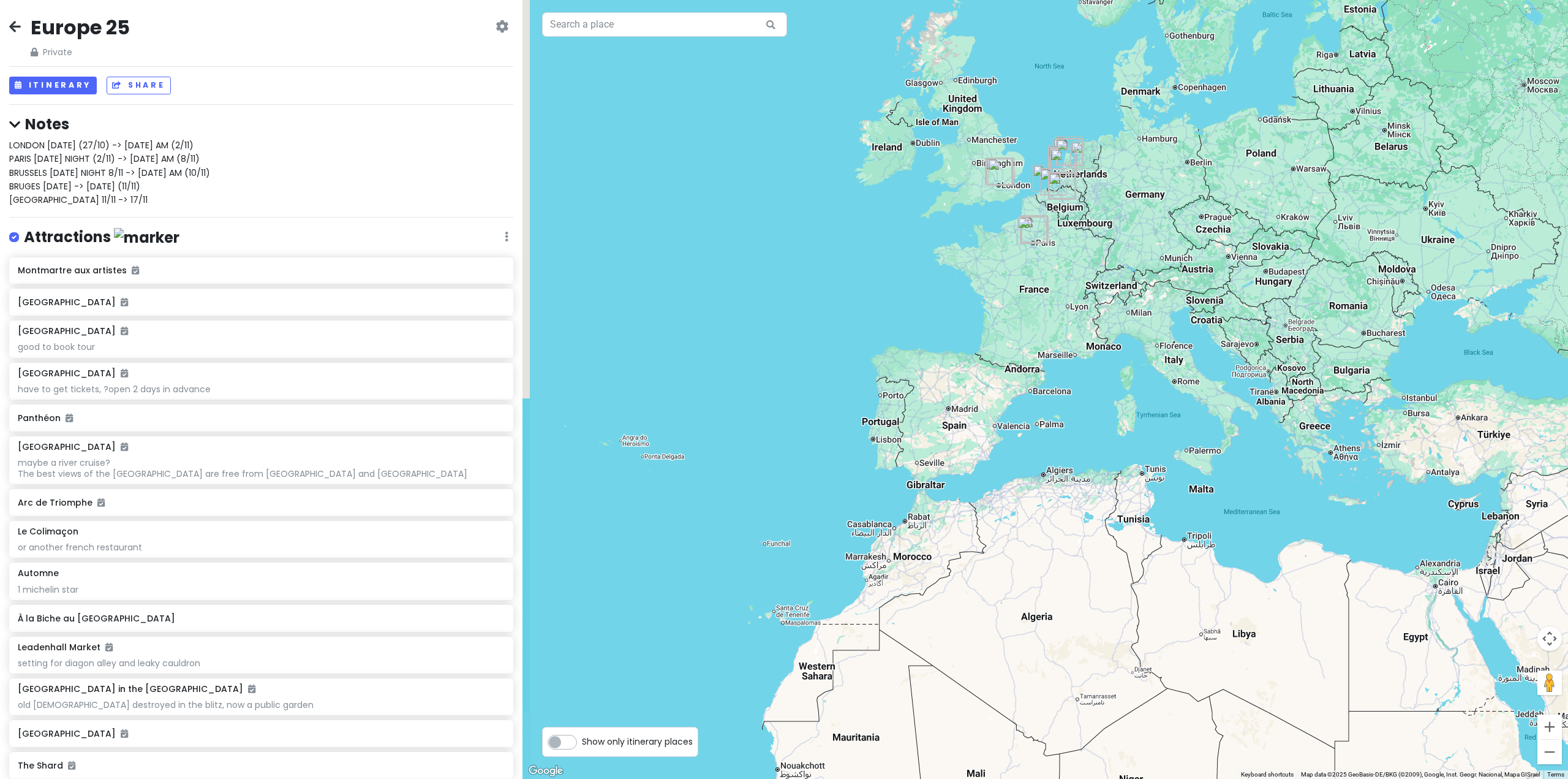
drag, startPoint x: 1063, startPoint y: 350, endPoint x: 1116, endPoint y: 502, distance: 161.0
click at [1118, 509] on div at bounding box center [1044, 389] width 1045 height 779
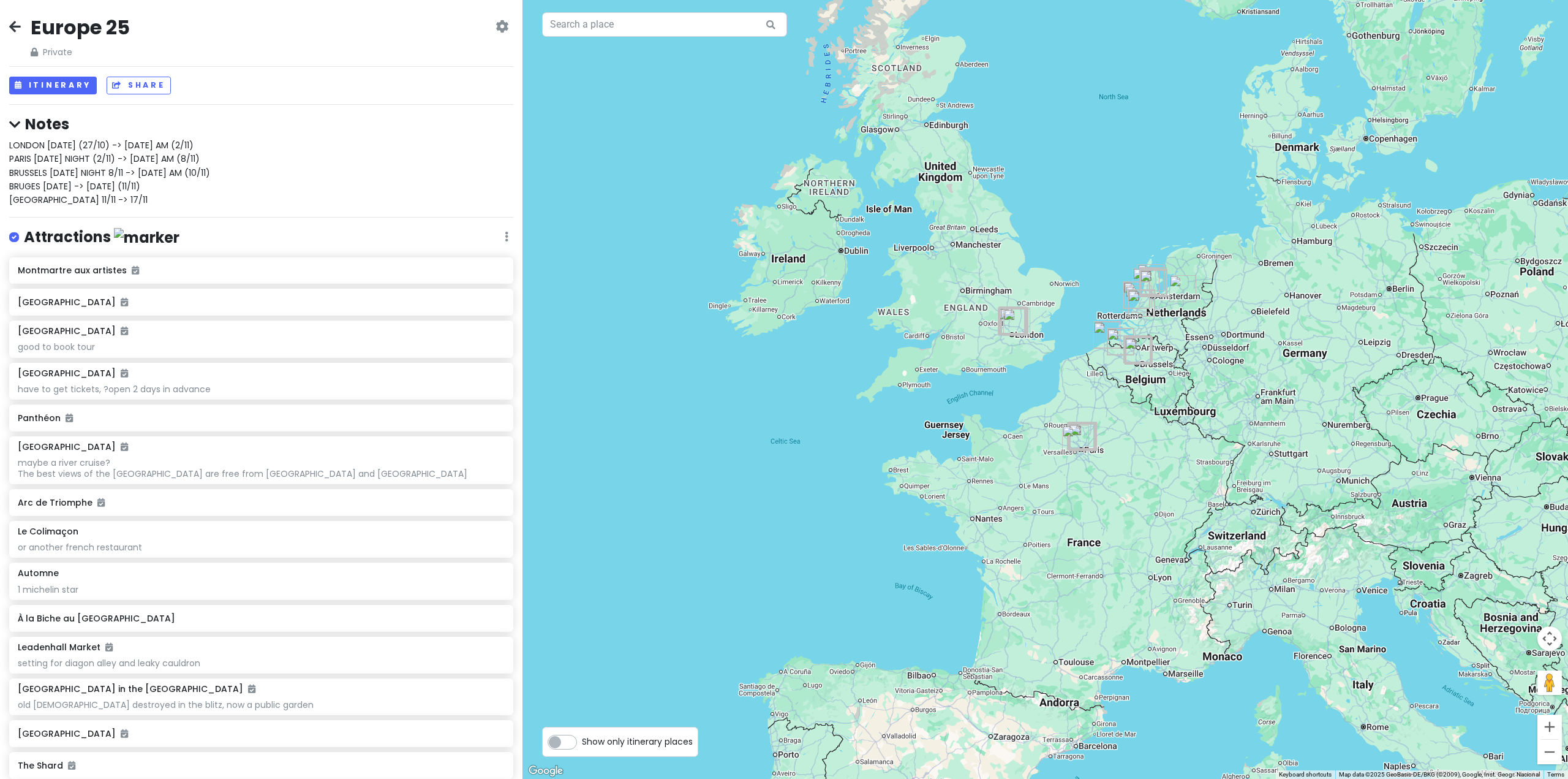
drag, startPoint x: 1103, startPoint y: 347, endPoint x: 1124, endPoint y: 466, distance: 120.8
click at [1124, 469] on div at bounding box center [1044, 389] width 1045 height 779
